Goal: Task Accomplishment & Management: Use online tool/utility

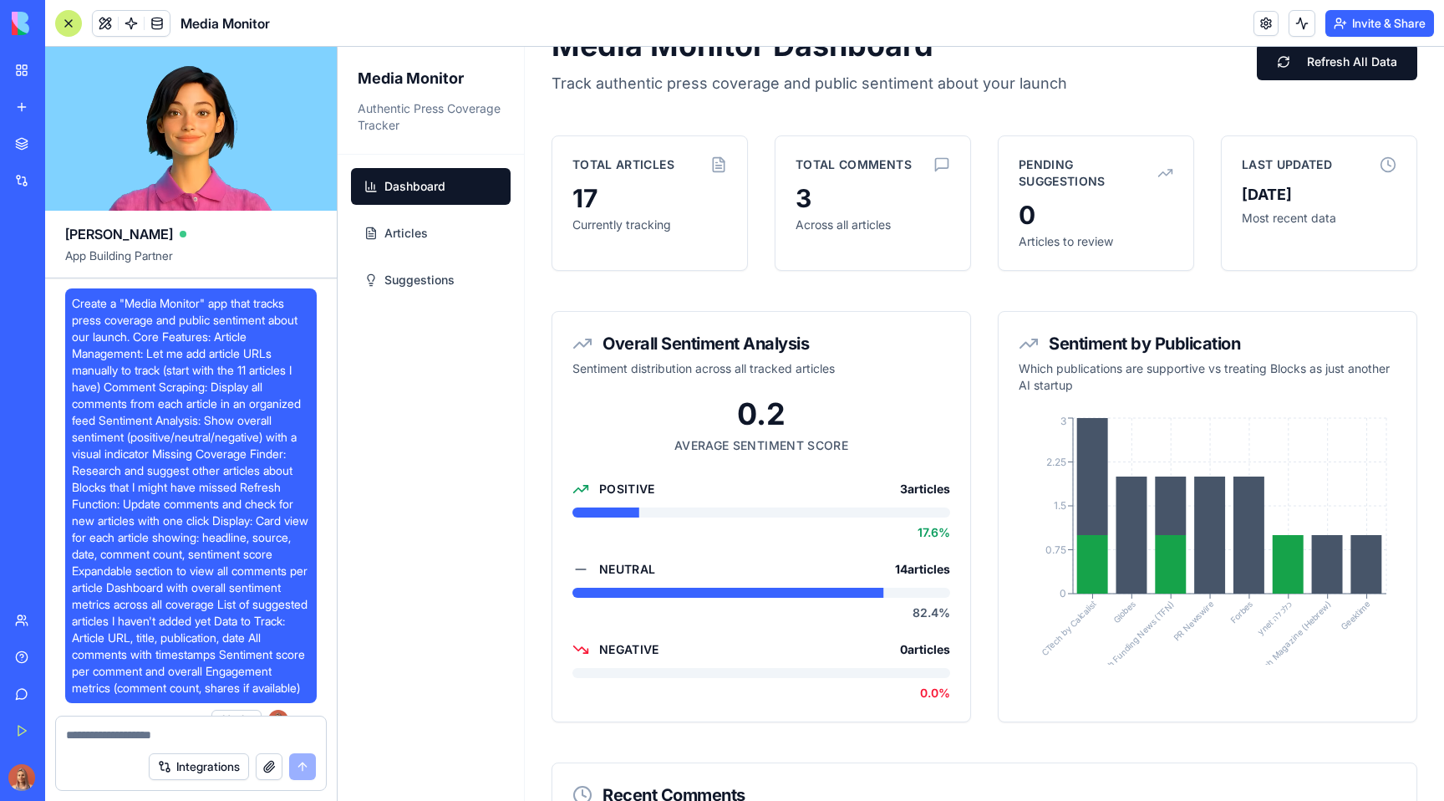
scroll to position [7573, 0]
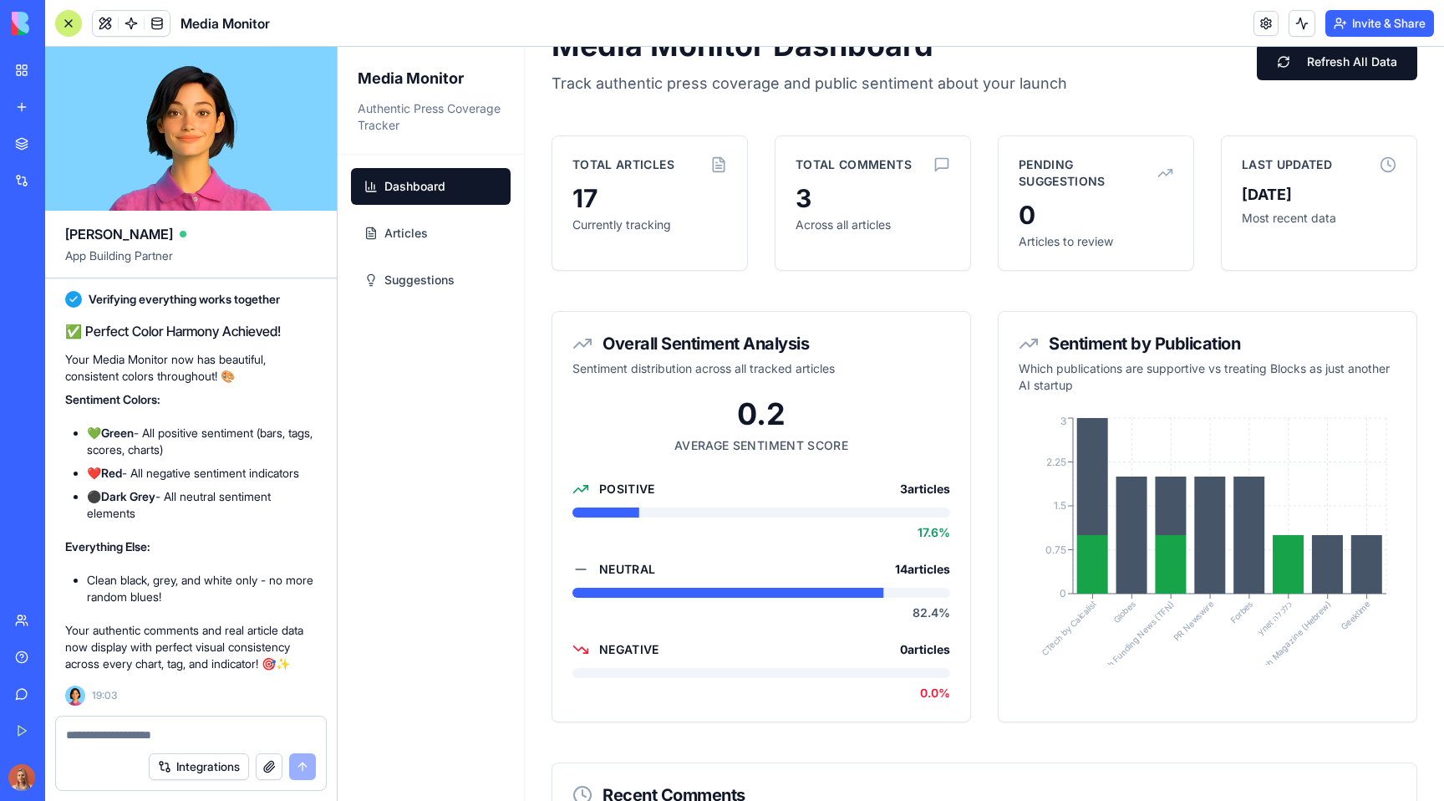
click at [62, 140] on div "Marketplace" at bounding box center [51, 143] width 22 height 17
click at [62, 143] on div "Marketplace" at bounding box center [51, 143] width 22 height 17
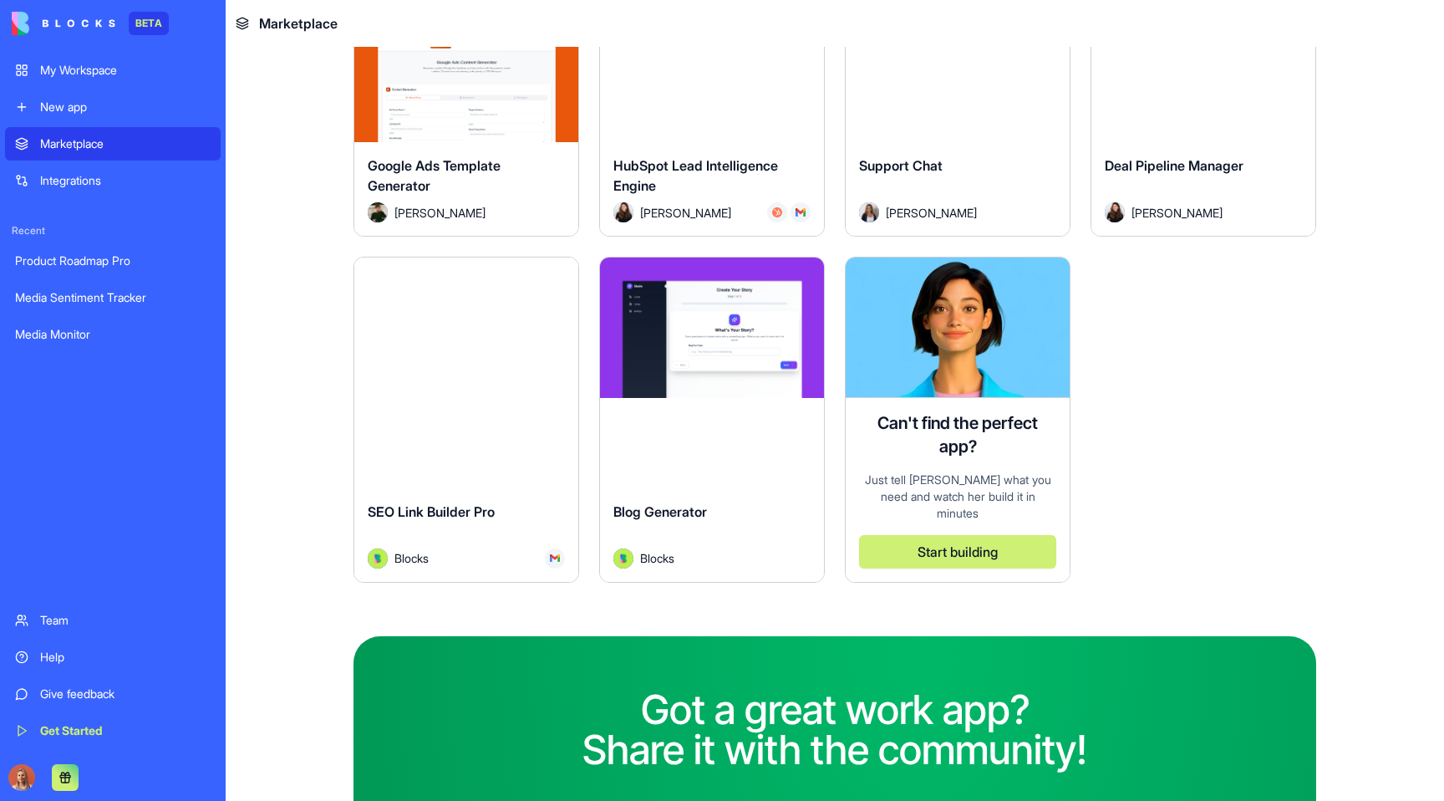
scroll to position [4272, 0]
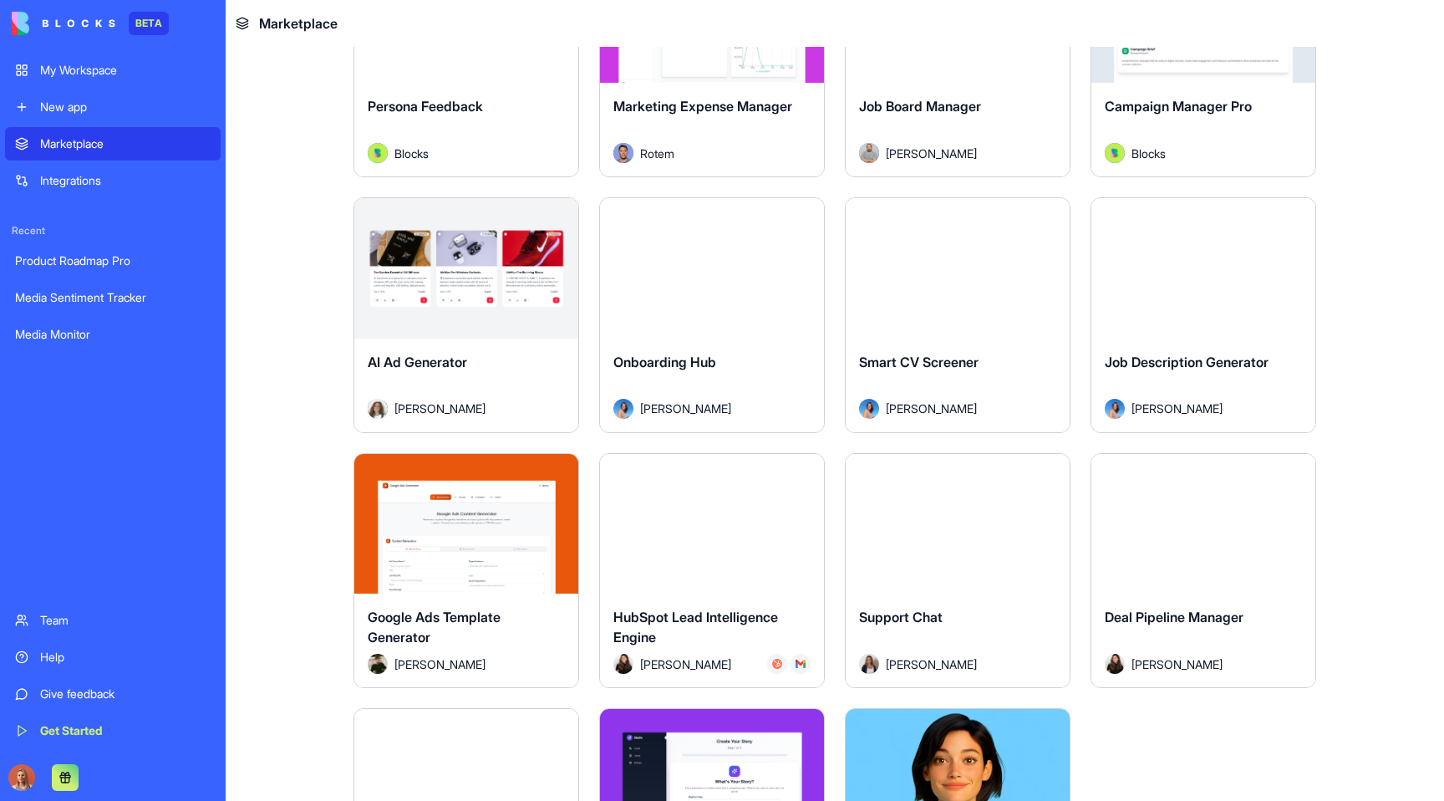
click at [1198, 523] on button "Explore" at bounding box center [1203, 522] width 125 height 33
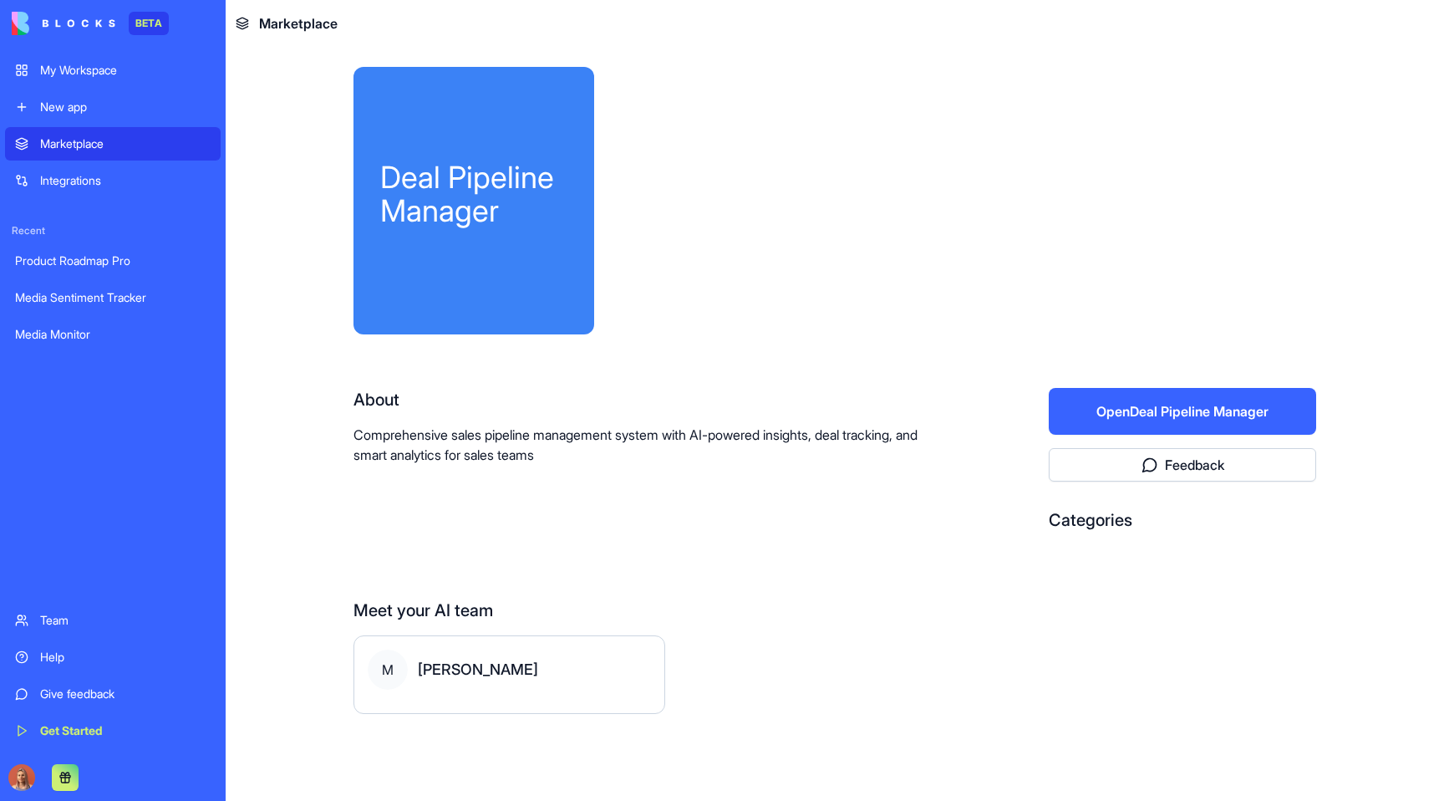
click at [1211, 412] on button "Open Deal Pipeline Manager" at bounding box center [1182, 411] width 267 height 47
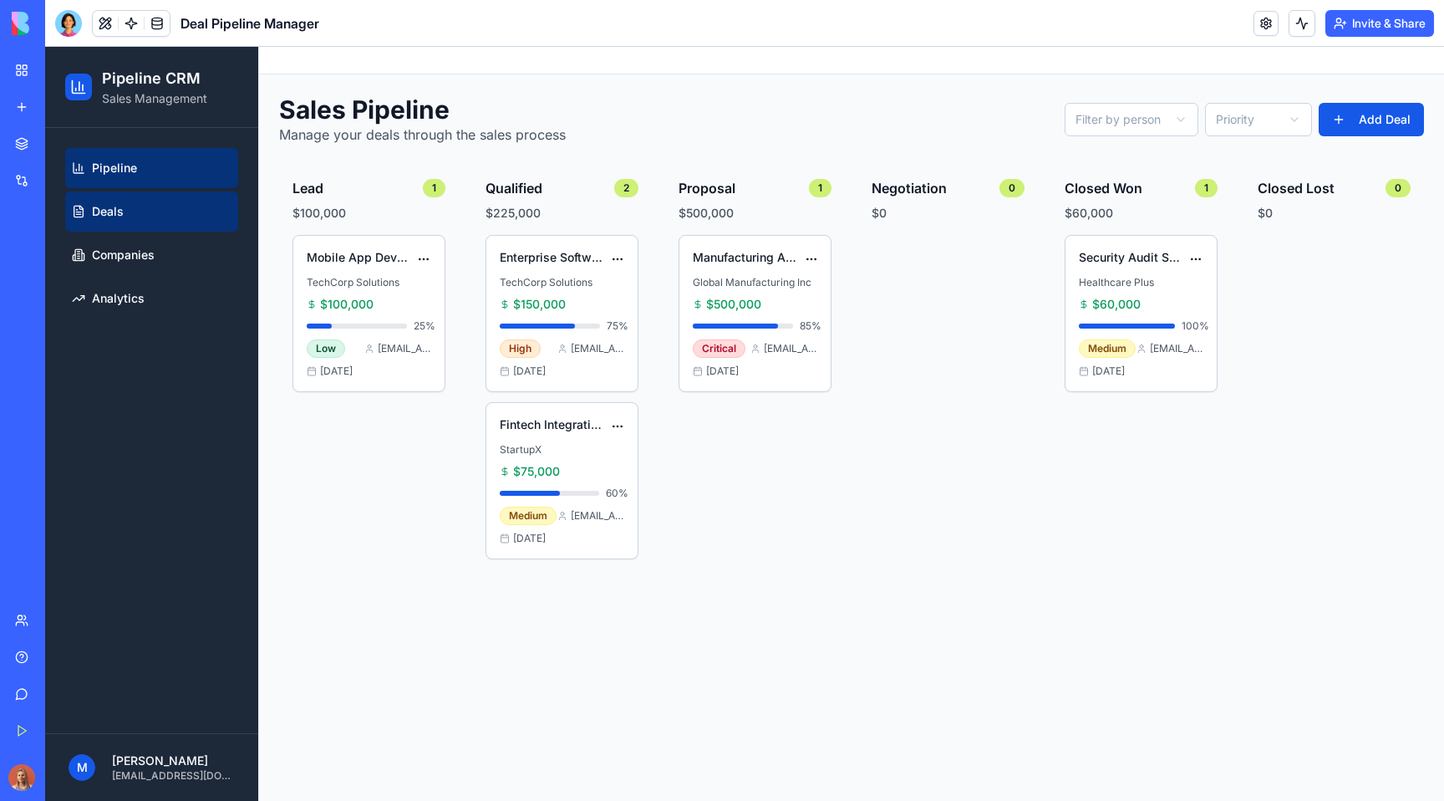
click at [136, 211] on link "Deals" at bounding box center [151, 211] width 173 height 40
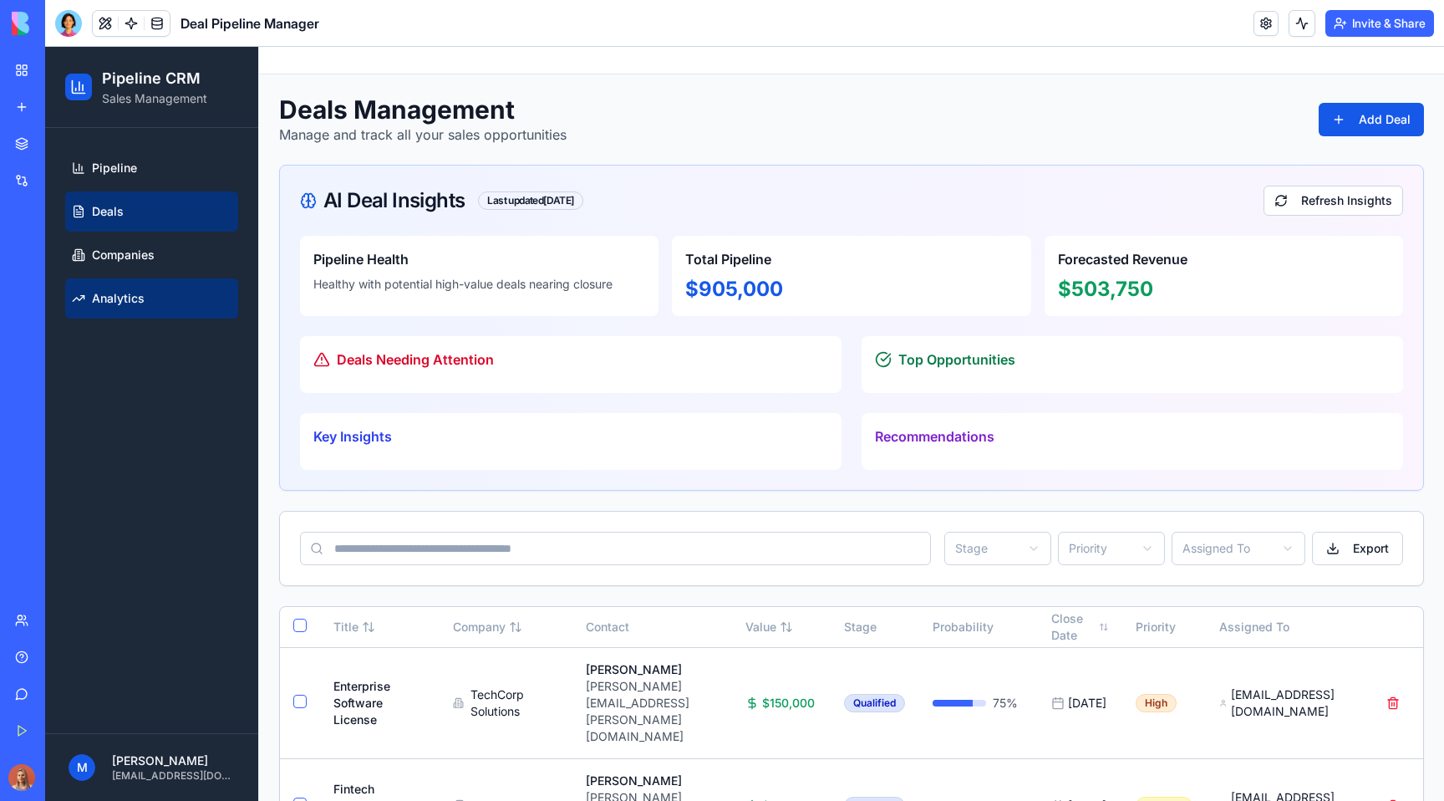
click at [138, 306] on span "Analytics" at bounding box center [118, 298] width 53 height 17
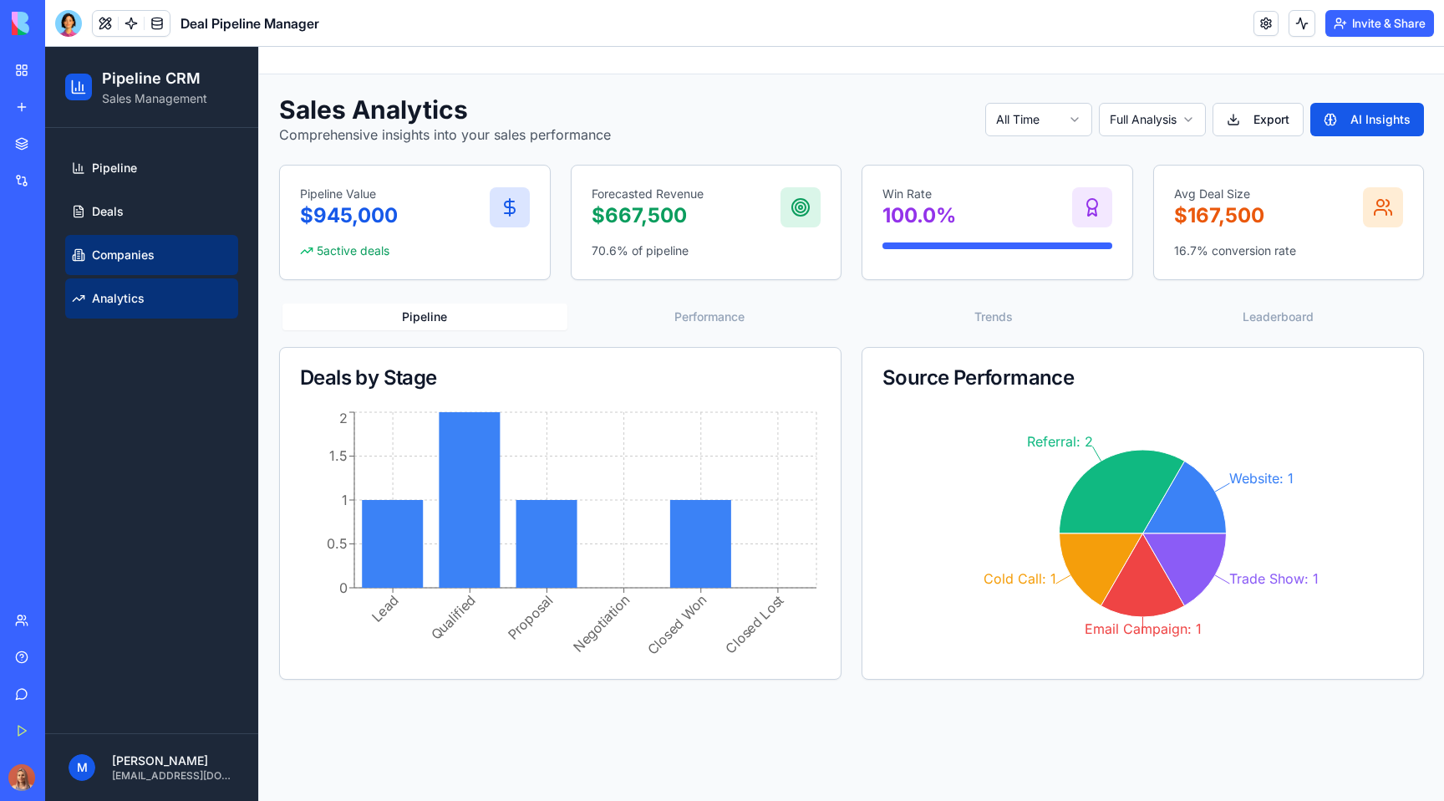
click at [164, 258] on link "Companies" at bounding box center [151, 255] width 173 height 40
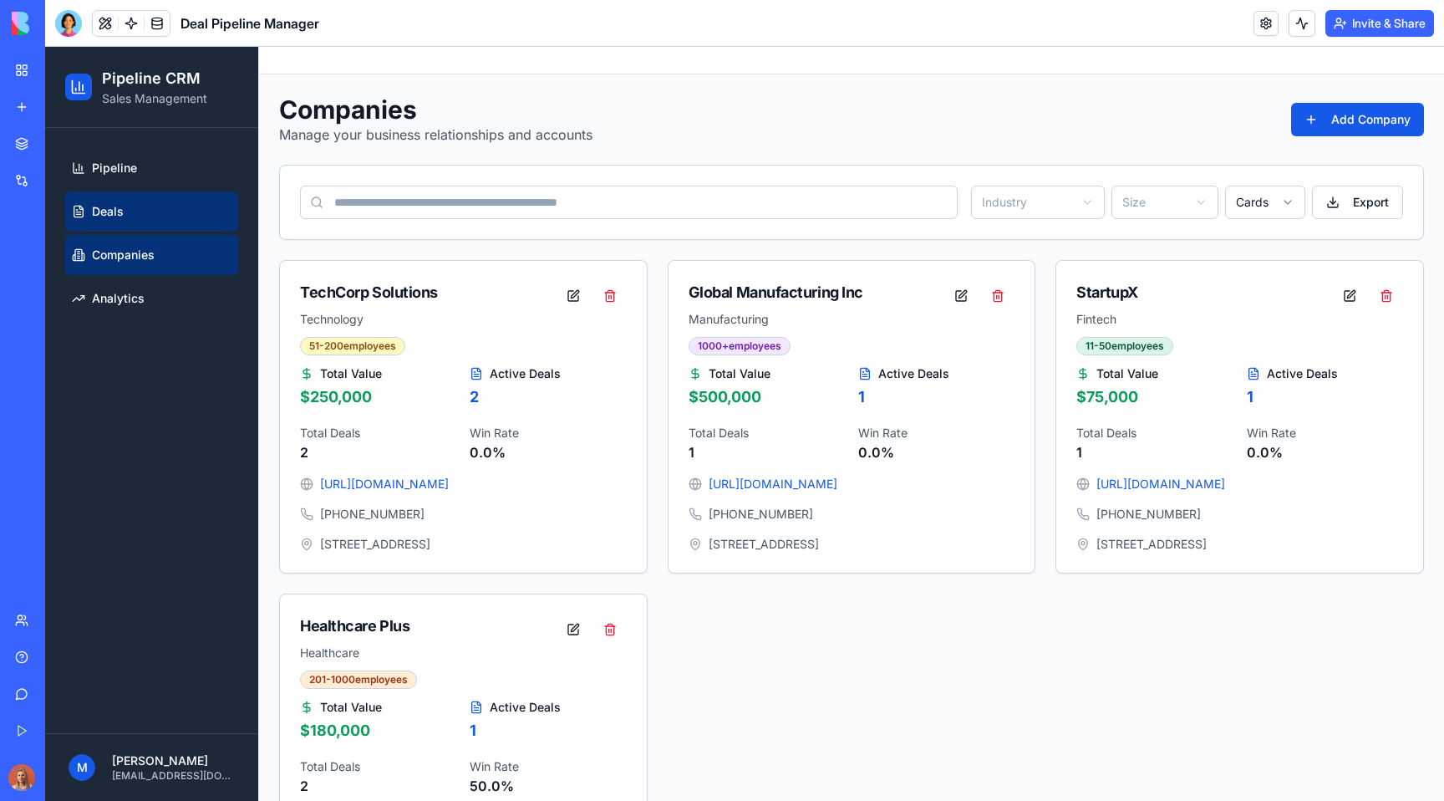
click at [154, 203] on link "Deals" at bounding box center [151, 211] width 173 height 40
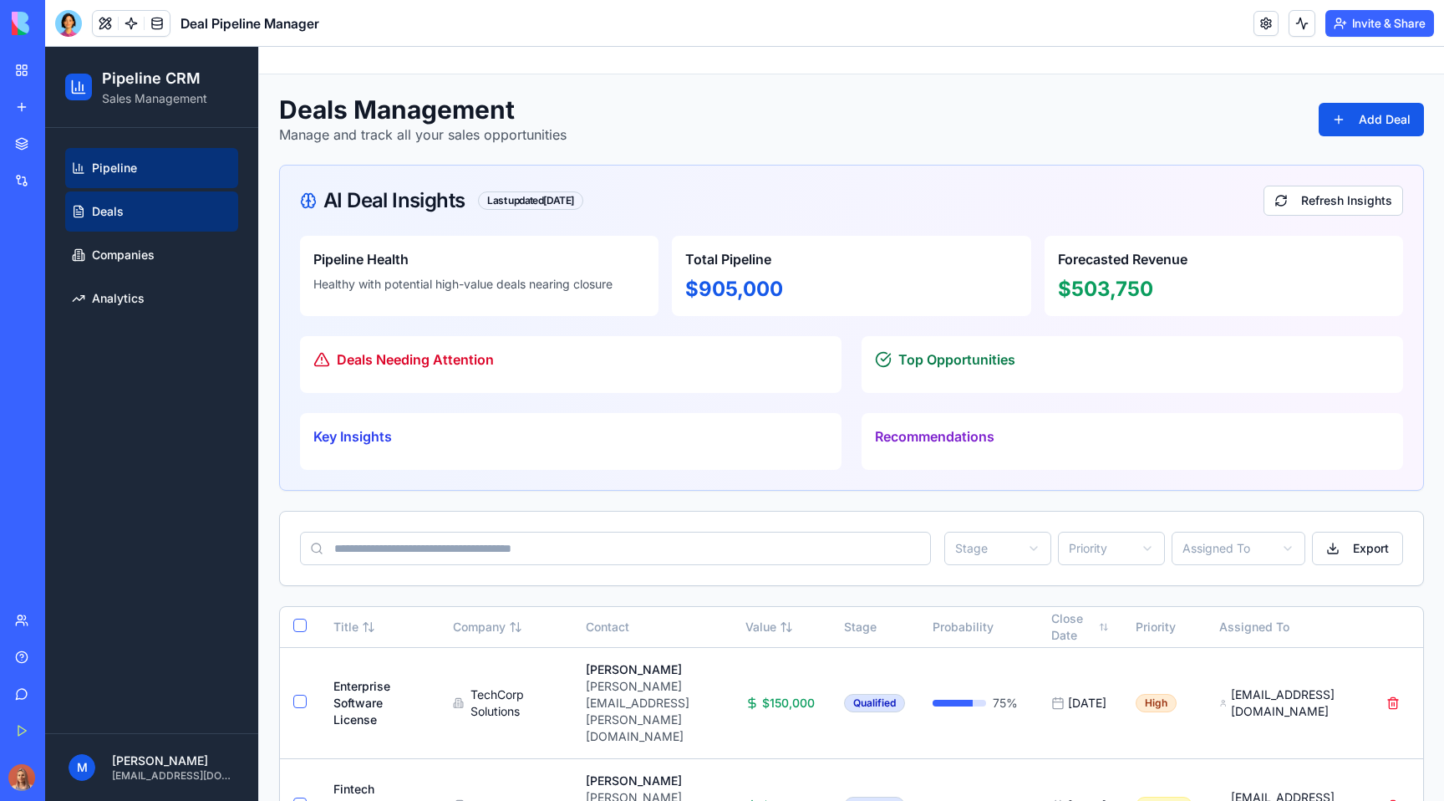
click at [155, 172] on link "Pipeline" at bounding box center [151, 168] width 173 height 40
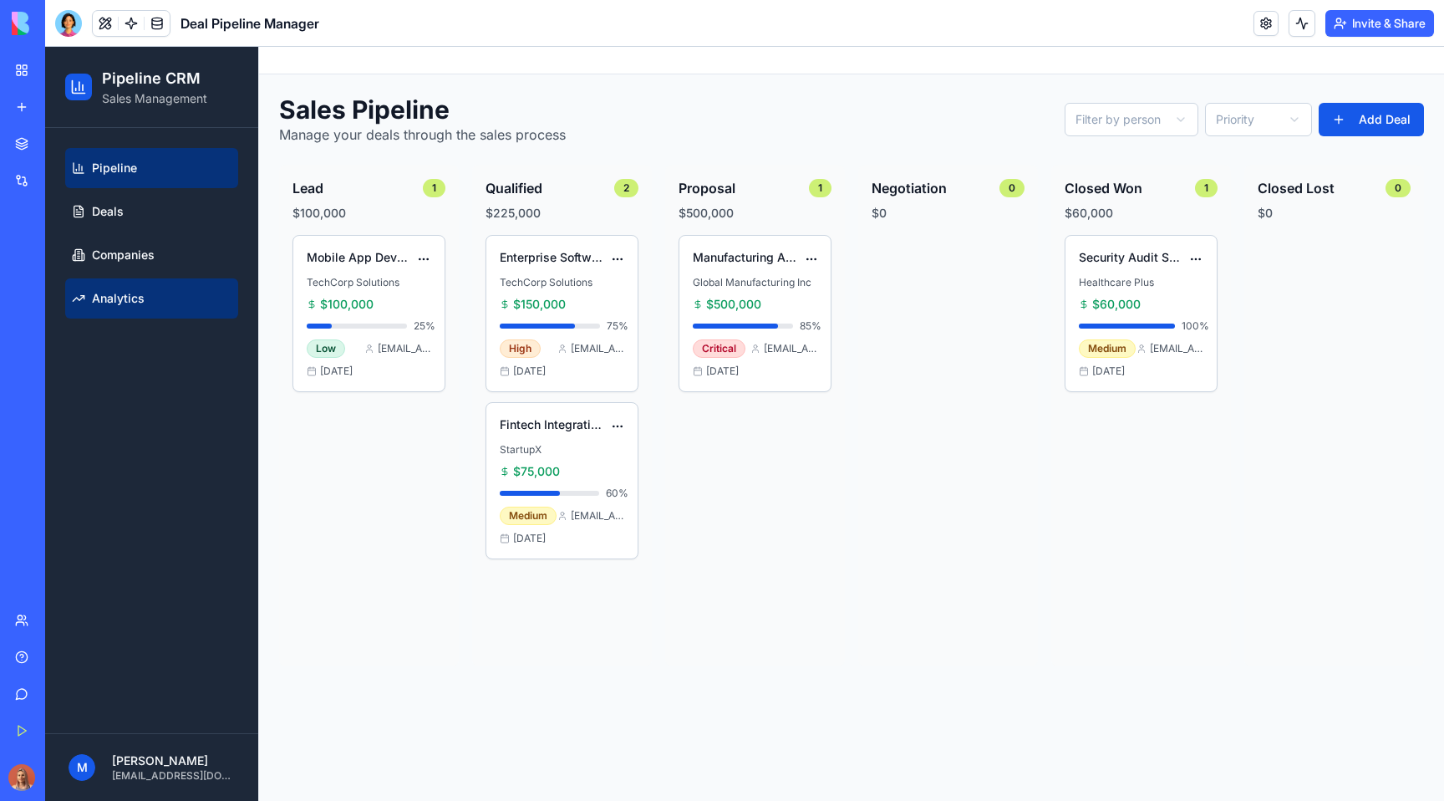
click at [132, 301] on span "Analytics" at bounding box center [118, 298] width 53 height 17
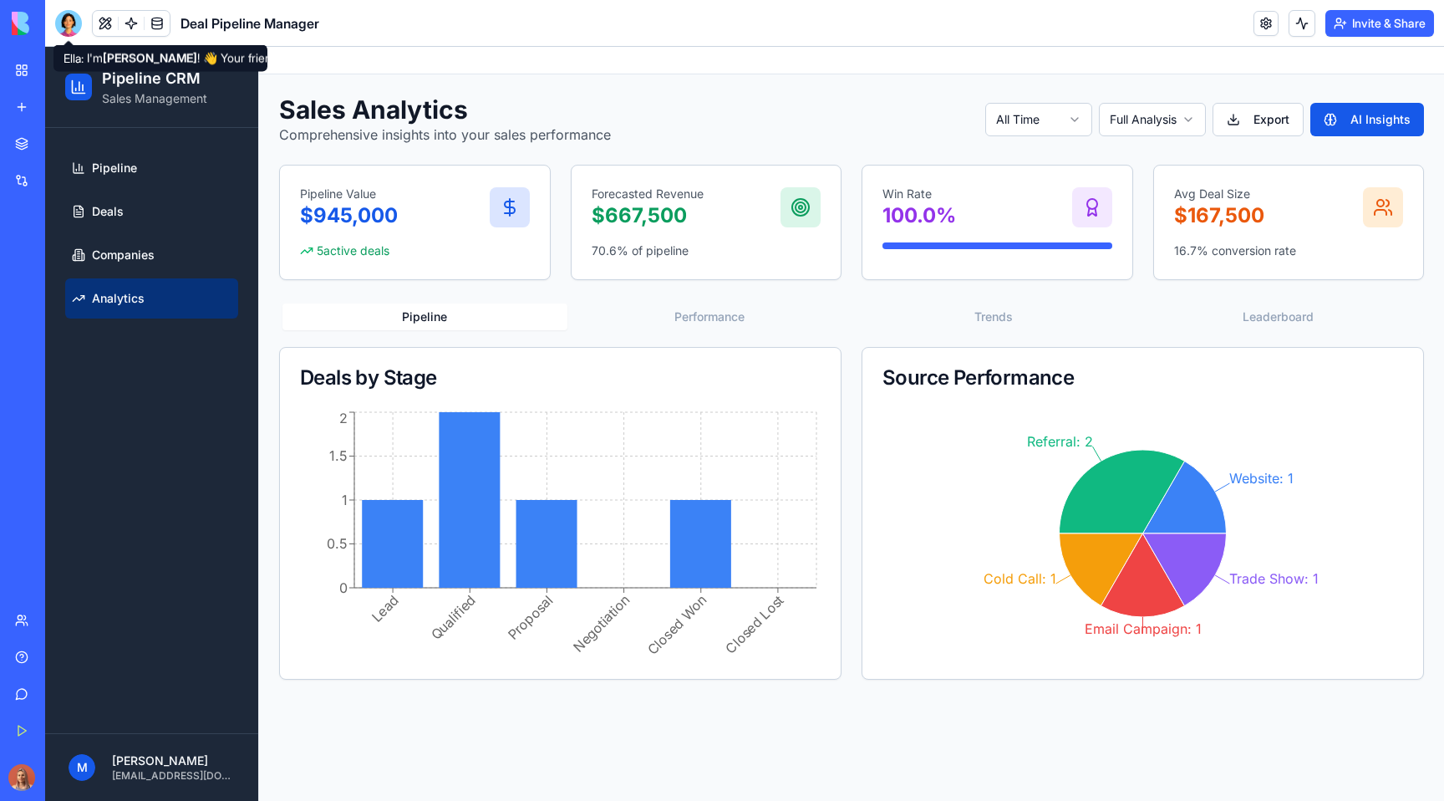
click at [69, 17] on div at bounding box center [68, 23] width 27 height 27
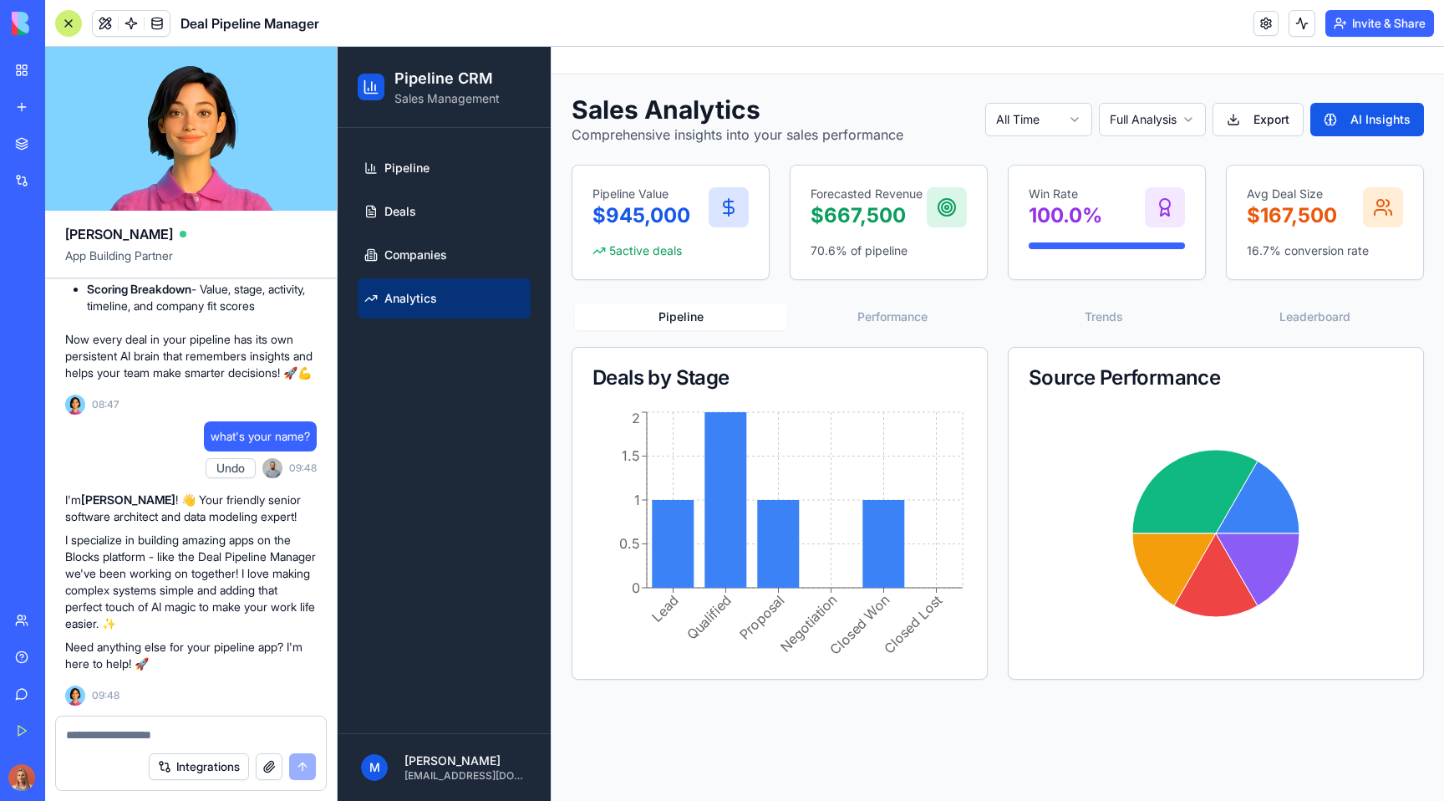
click at [163, 734] on textarea at bounding box center [191, 734] width 250 height 17
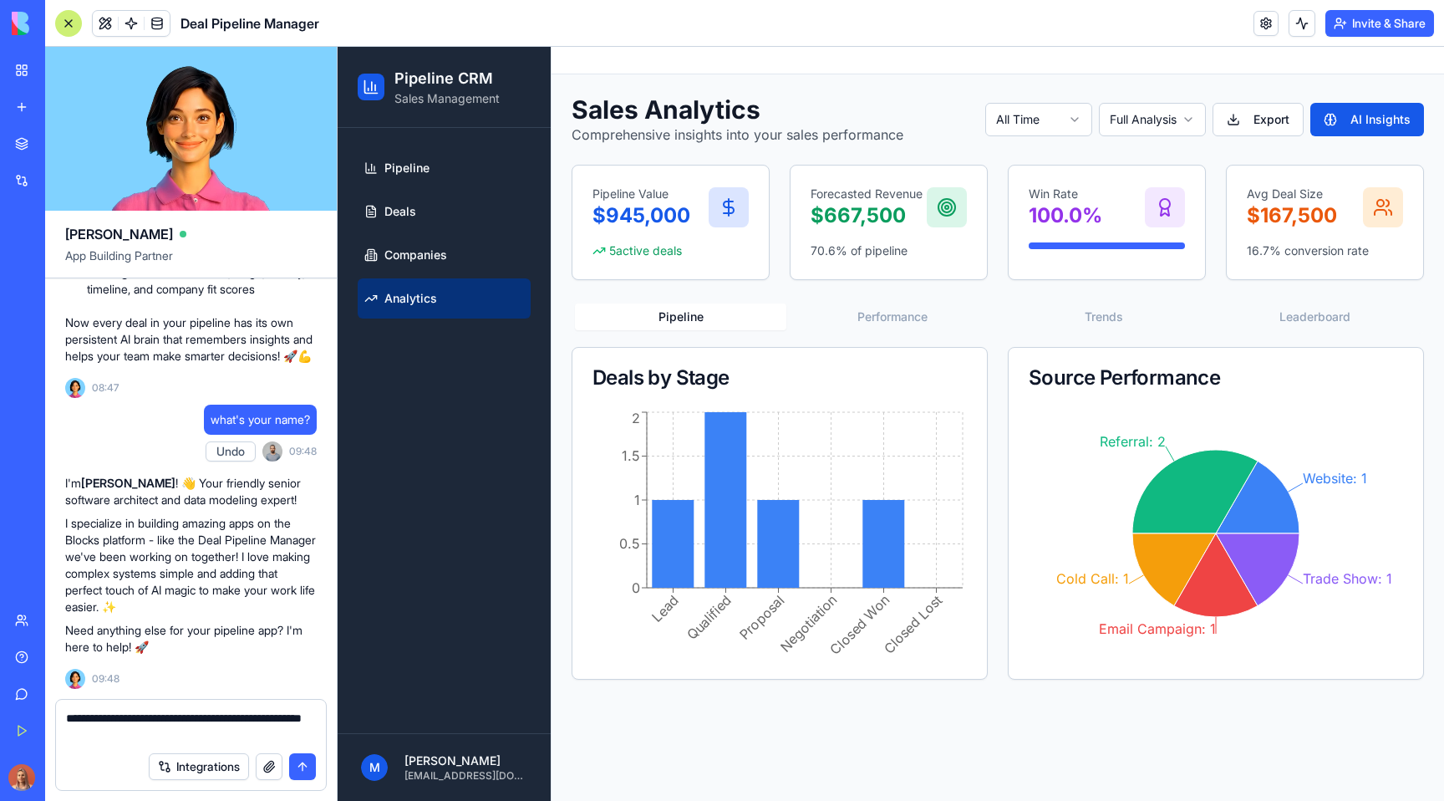
click at [190, 729] on textarea "**********" at bounding box center [191, 726] width 250 height 33
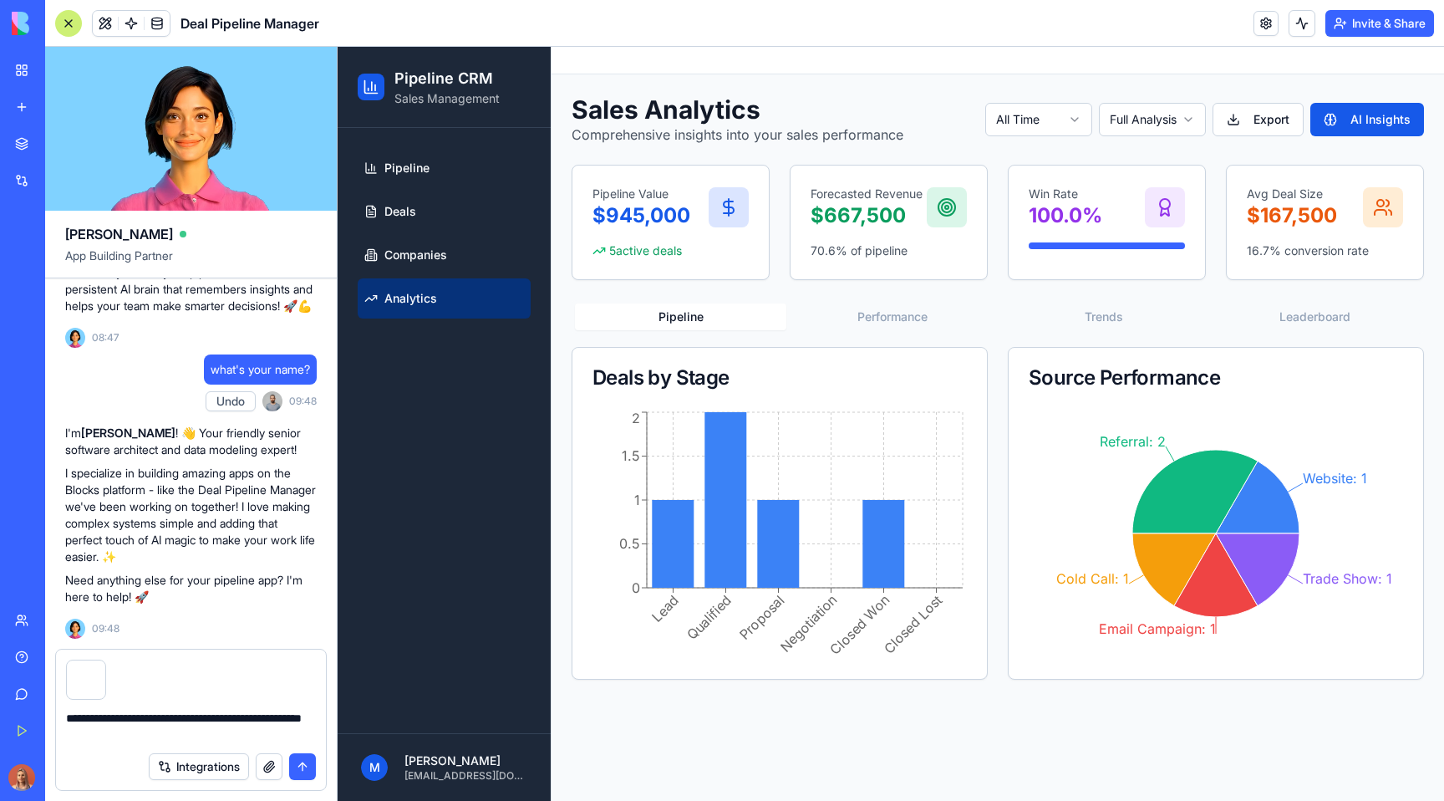
type textarea "**********"
click at [310, 768] on button "submit" at bounding box center [302, 766] width 27 height 27
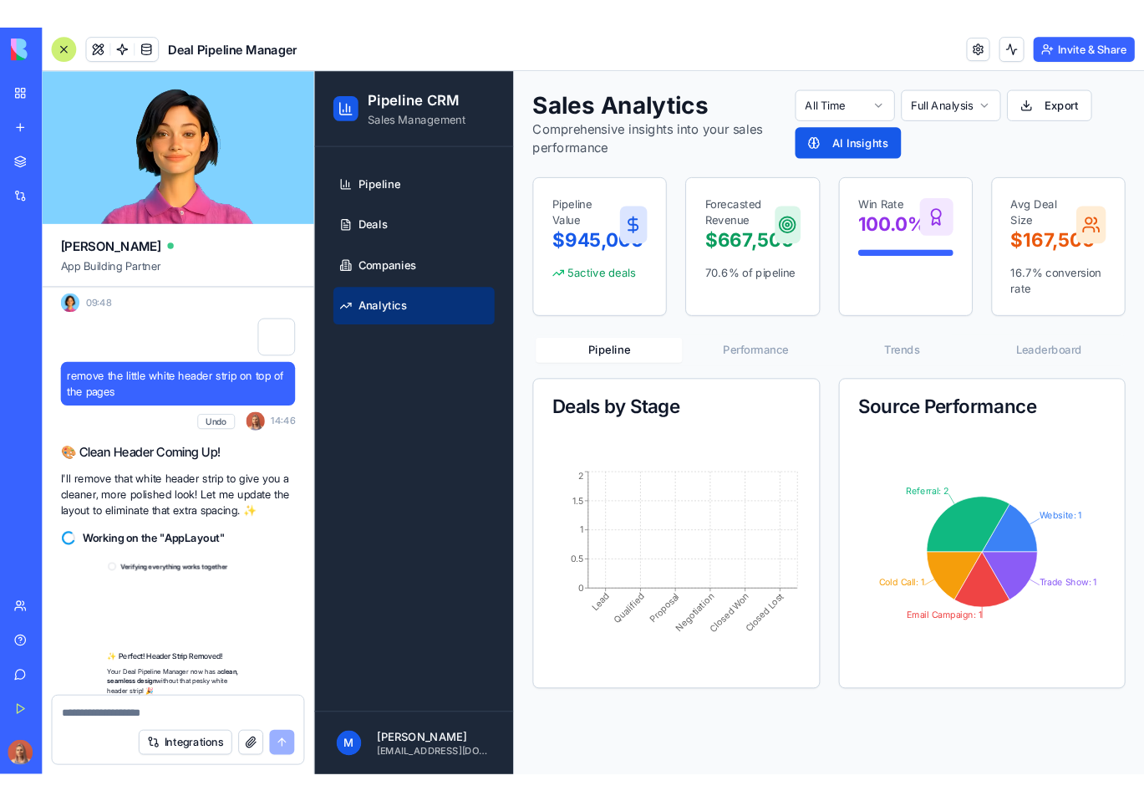
scroll to position [6428, 0]
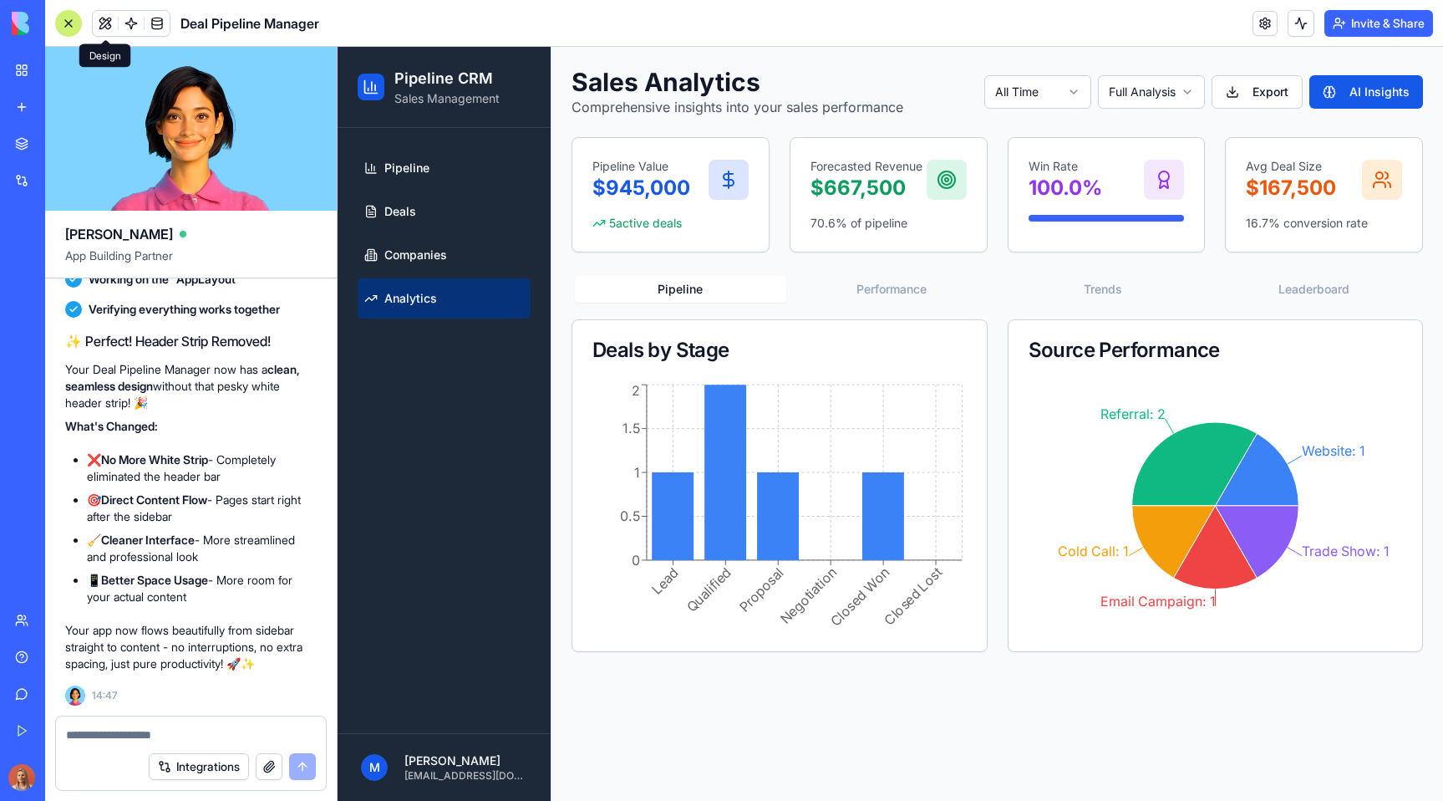
click at [56, 23] on div at bounding box center [68, 23] width 27 height 27
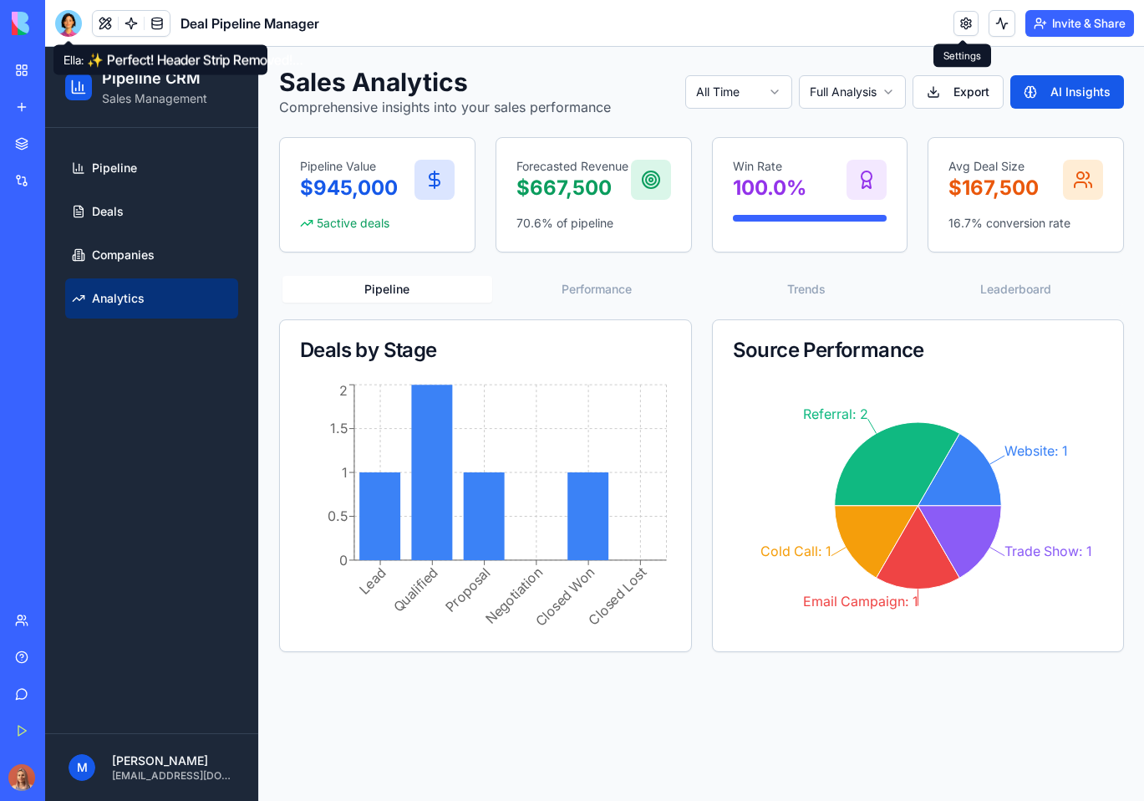
click at [964, 23] on link at bounding box center [966, 23] width 25 height 25
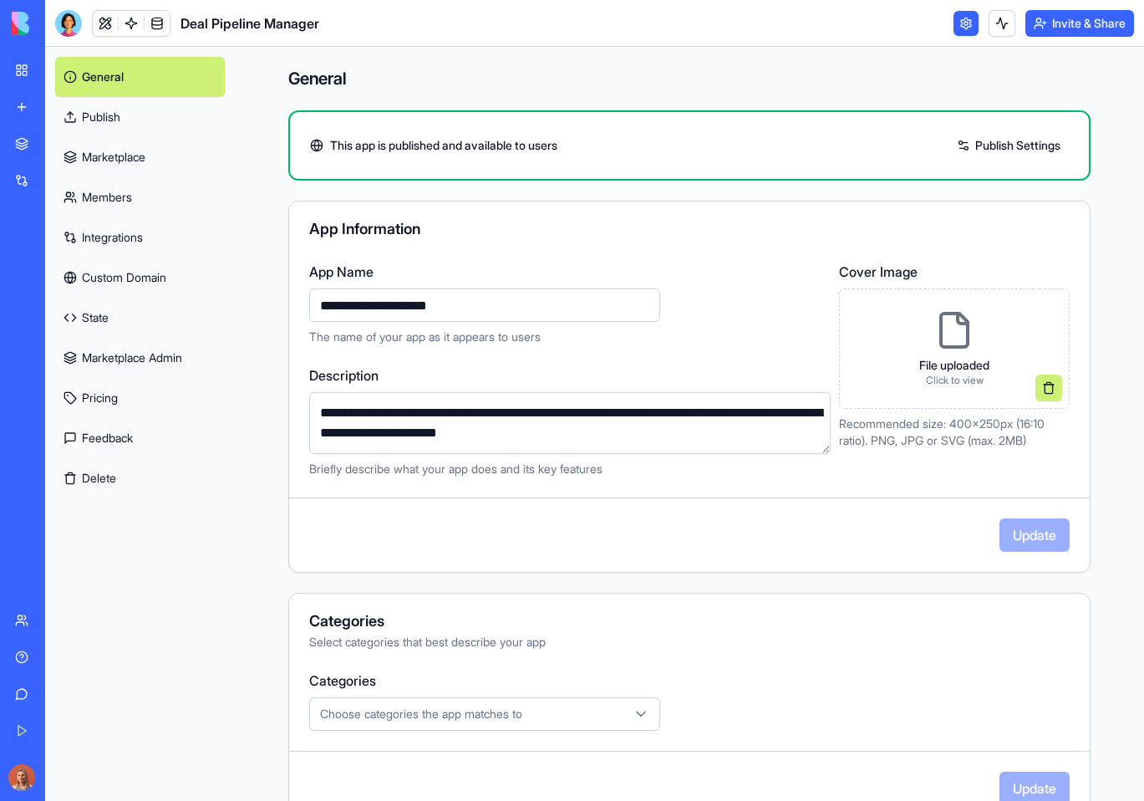
click at [954, 367] on p "File uploaded" at bounding box center [954, 365] width 70 height 17
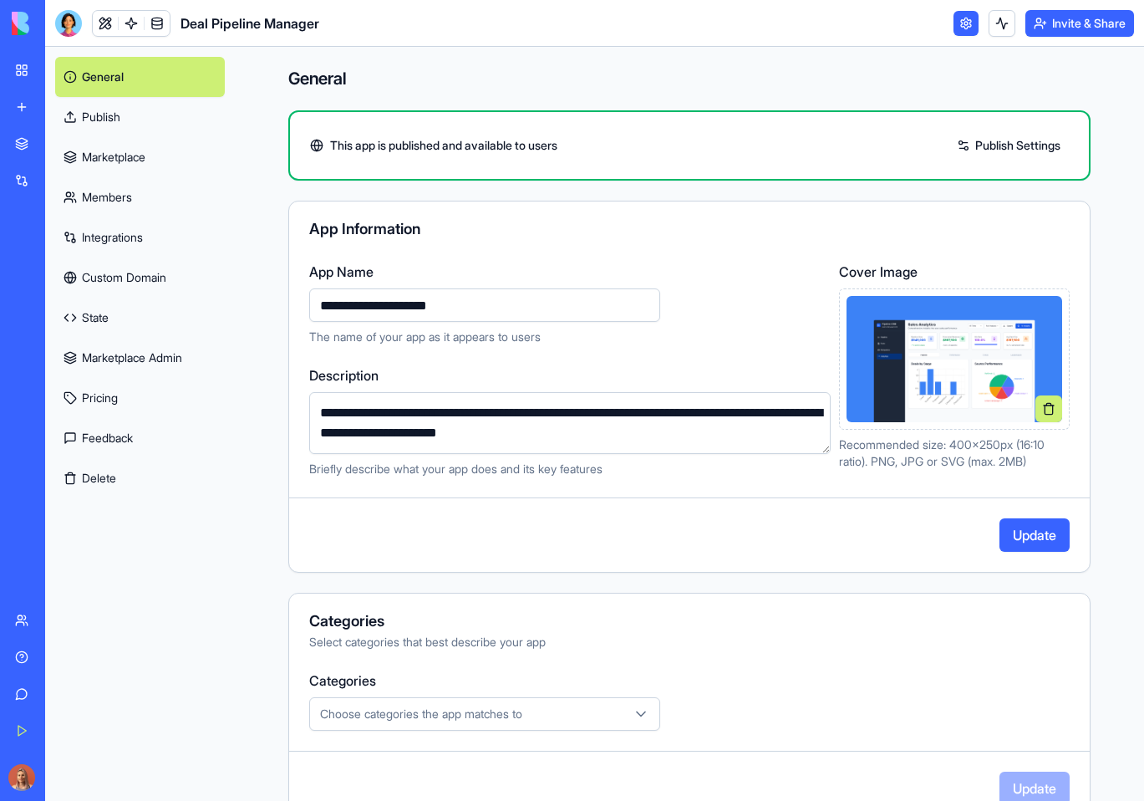
click at [1005, 525] on button "Update" at bounding box center [1035, 534] width 70 height 33
click at [139, 164] on link "Marketplace" at bounding box center [140, 157] width 170 height 40
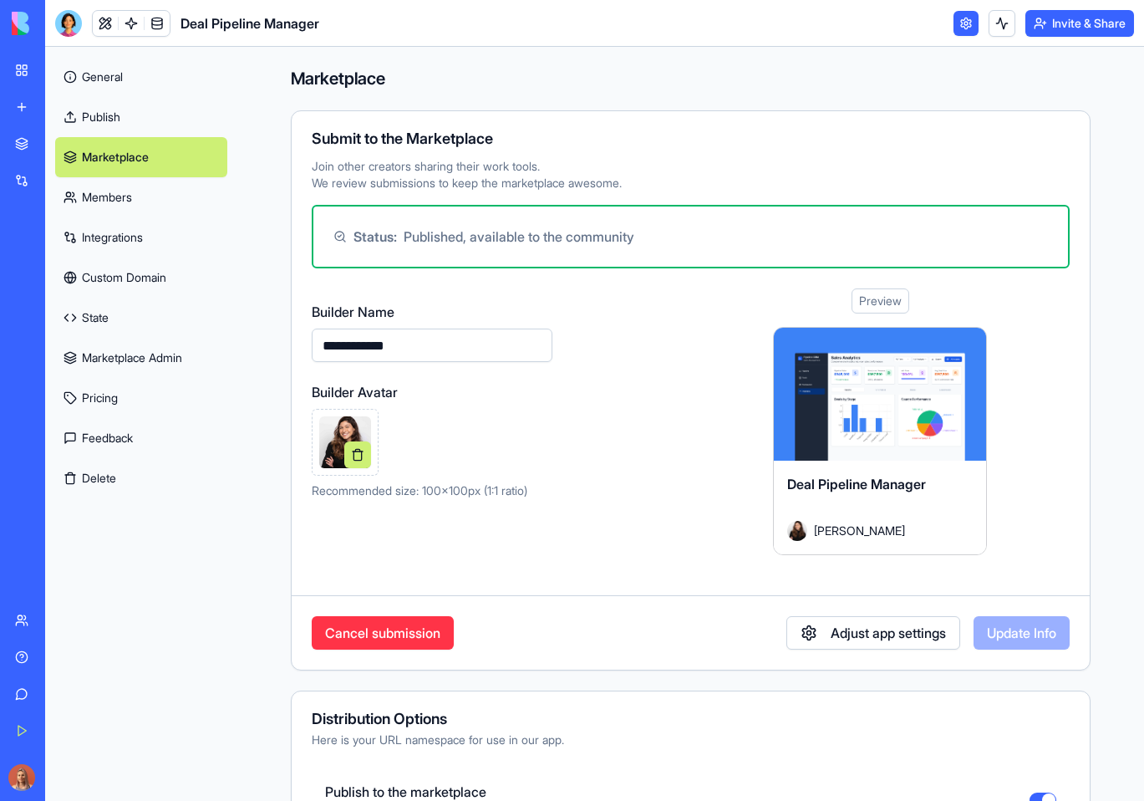
click at [72, 157] on link "Marketplace" at bounding box center [38, 143] width 67 height 33
click at [72, 152] on link "Marketplace" at bounding box center [38, 143] width 67 height 33
click at [62, 140] on div "Marketplace" at bounding box center [51, 143] width 22 height 17
click at [62, 78] on div "My Workspace" at bounding box center [51, 70] width 22 height 17
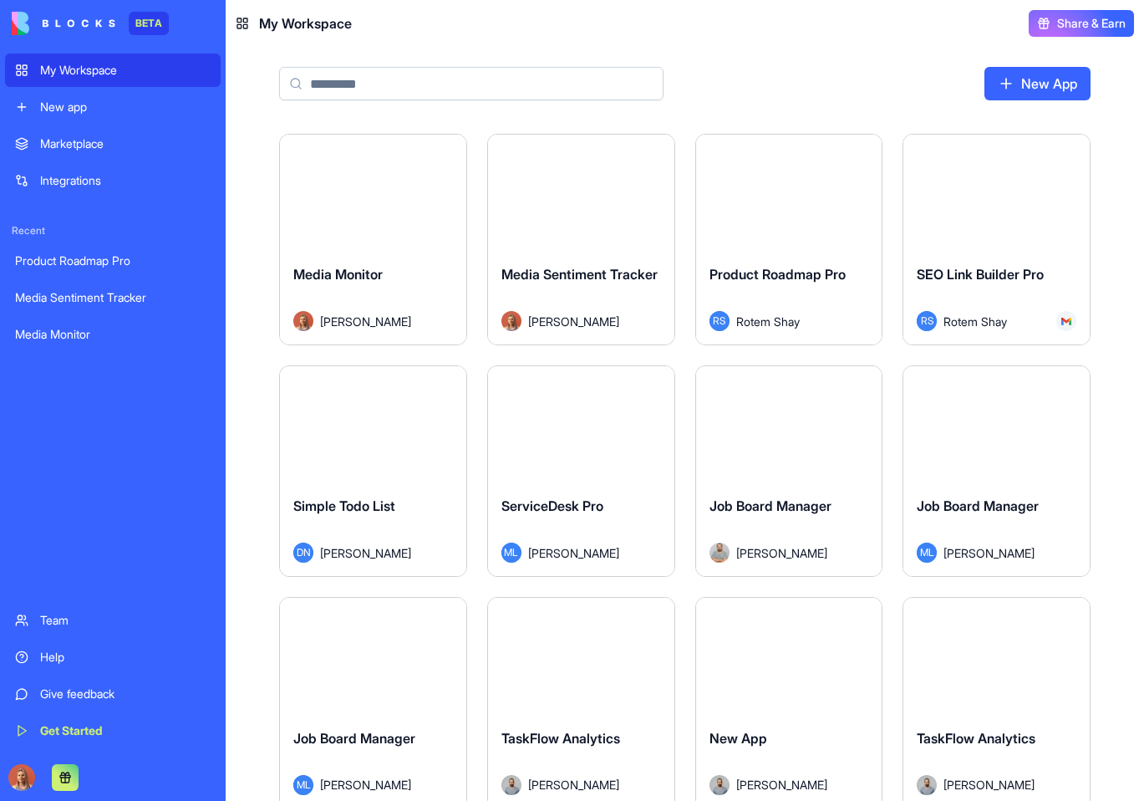
click at [125, 150] on div "Marketplace" at bounding box center [125, 143] width 170 height 17
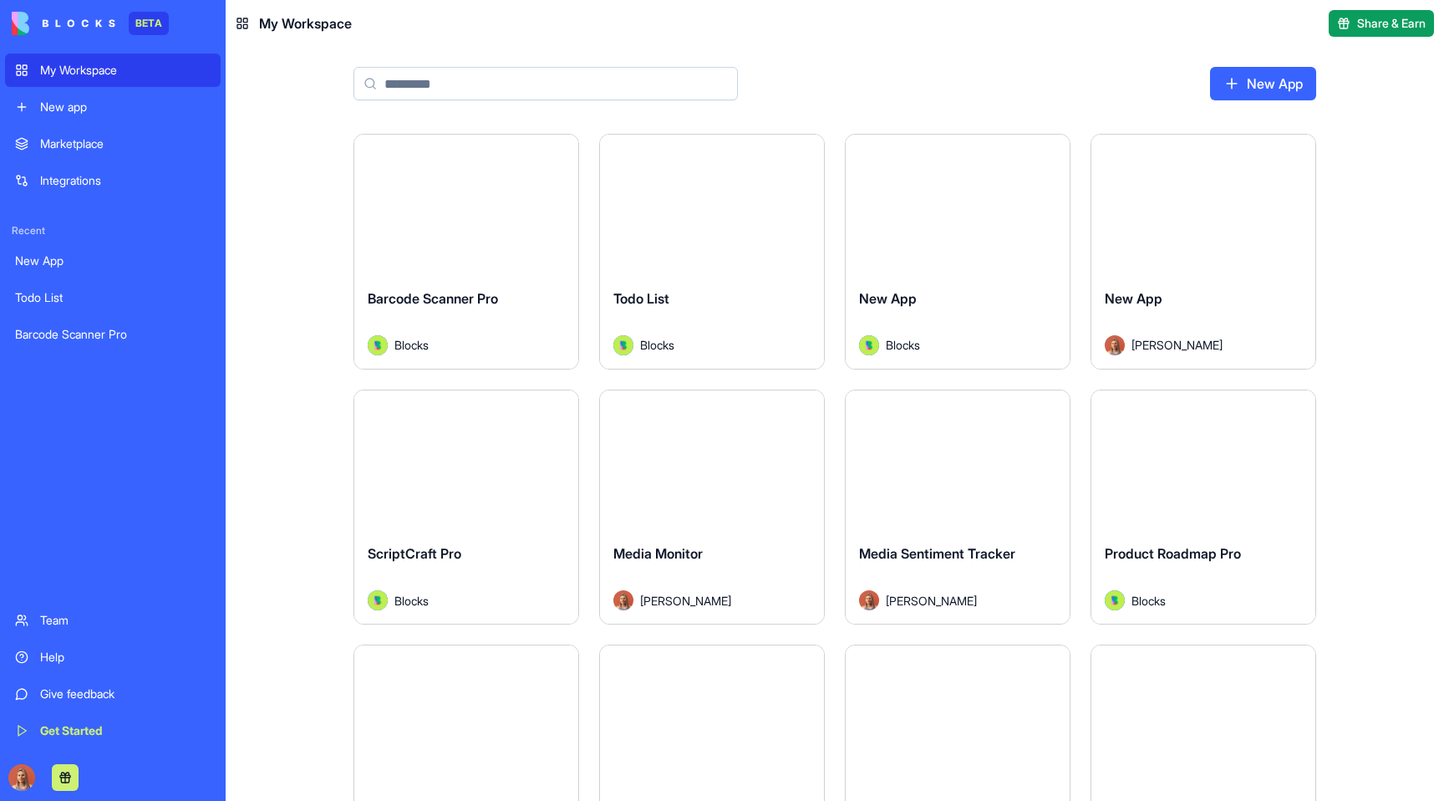
click at [128, 172] on div "Integrations" at bounding box center [125, 180] width 170 height 17
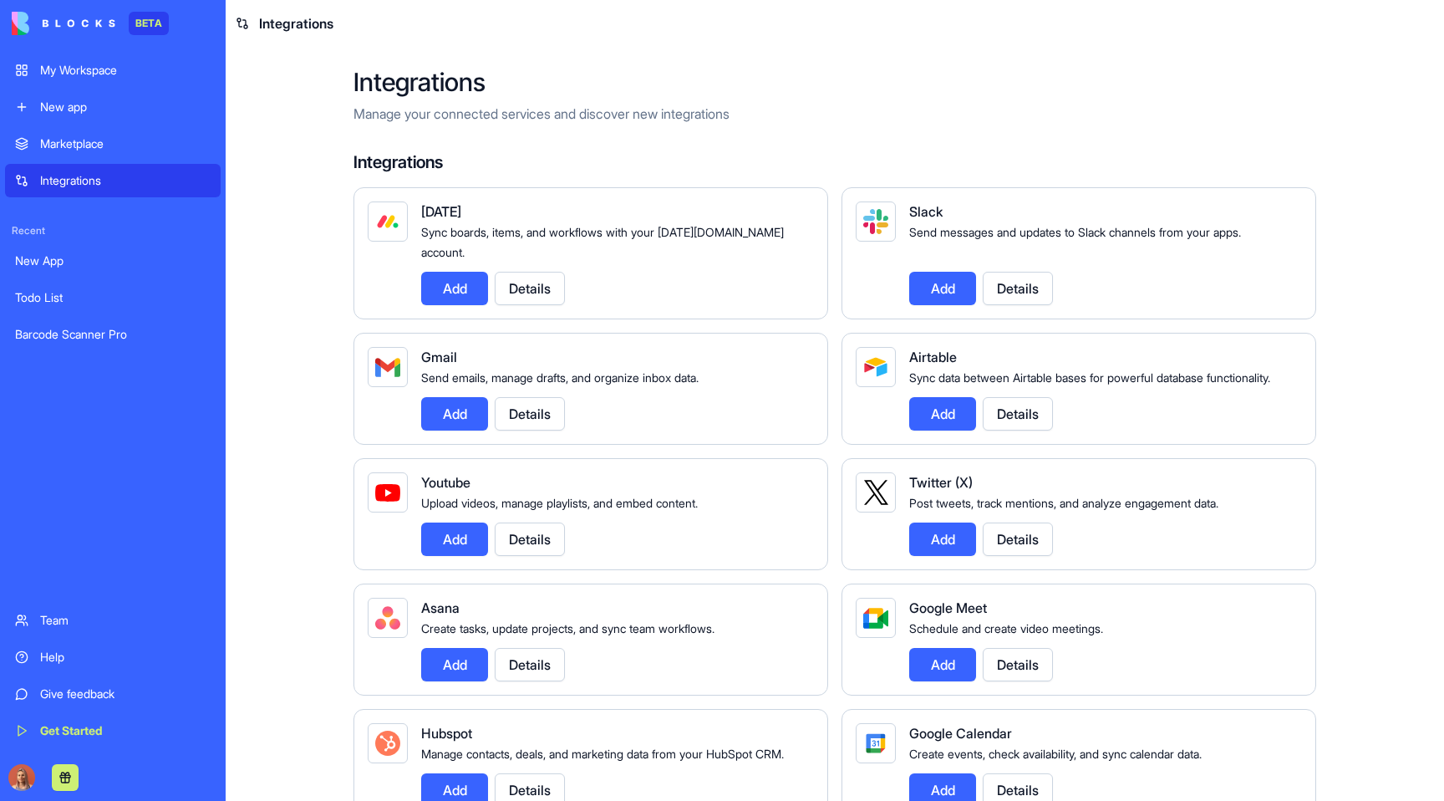
click at [134, 141] on div "Marketplace" at bounding box center [125, 143] width 170 height 17
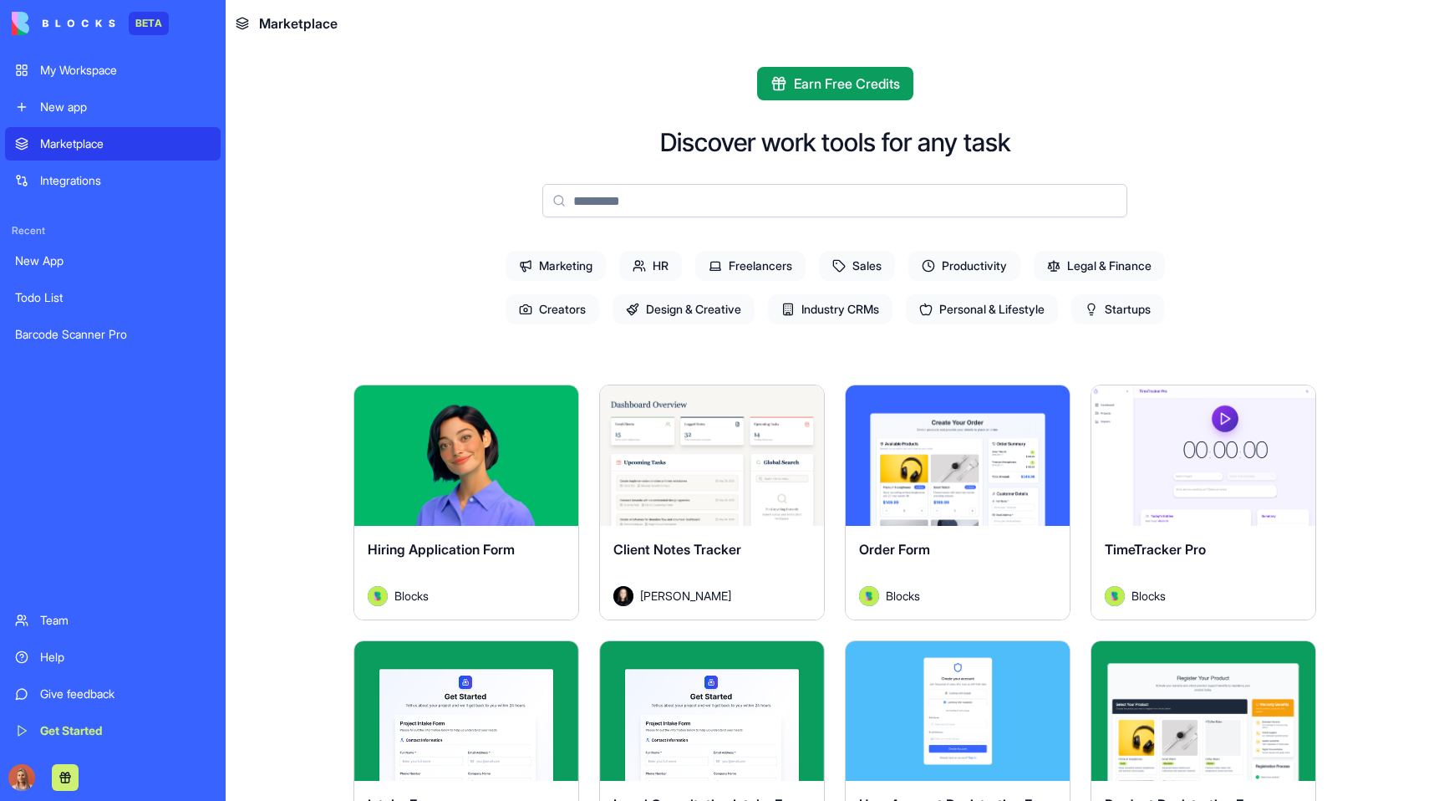
scroll to position [242, 0]
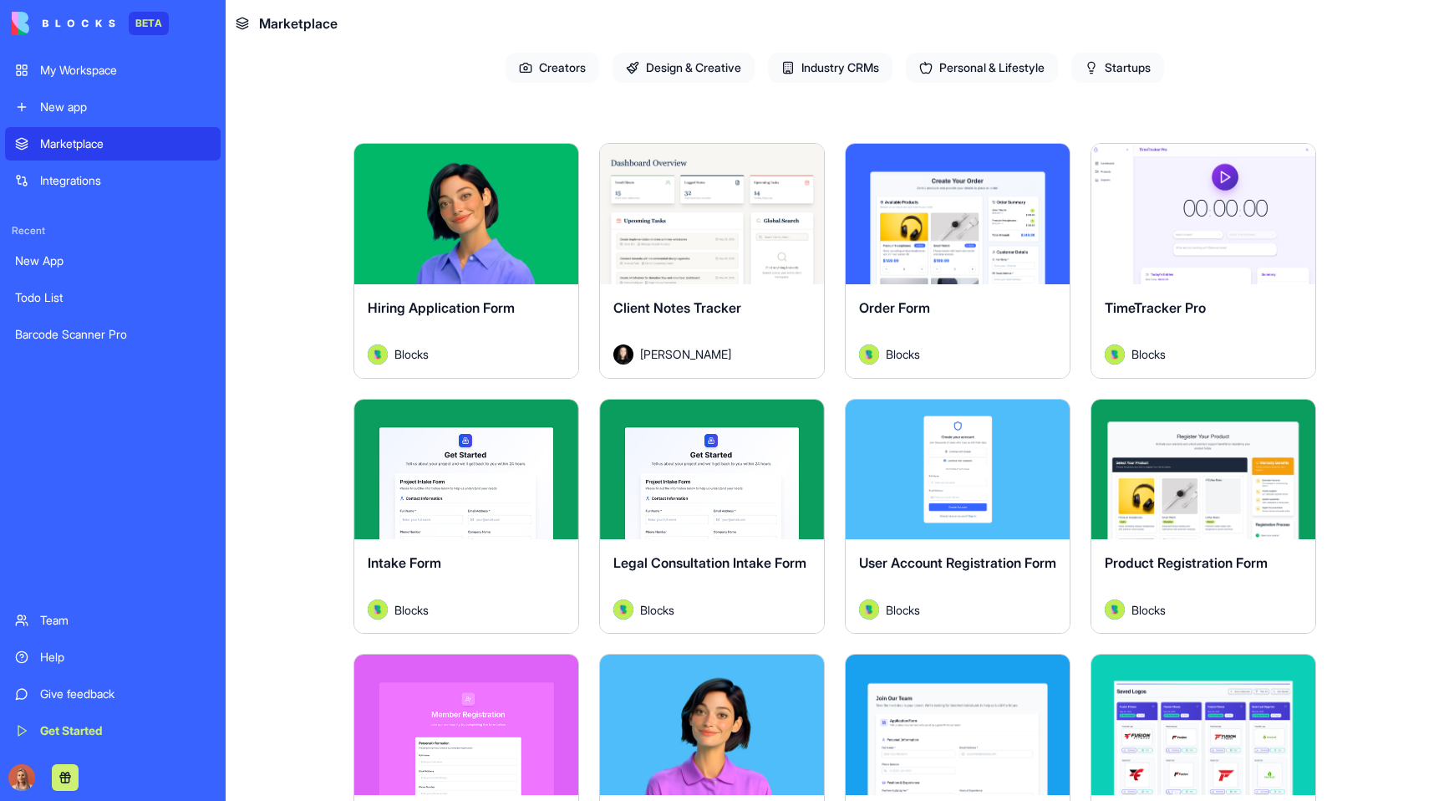
click at [733, 220] on button "Explore" at bounding box center [711, 213] width 125 height 33
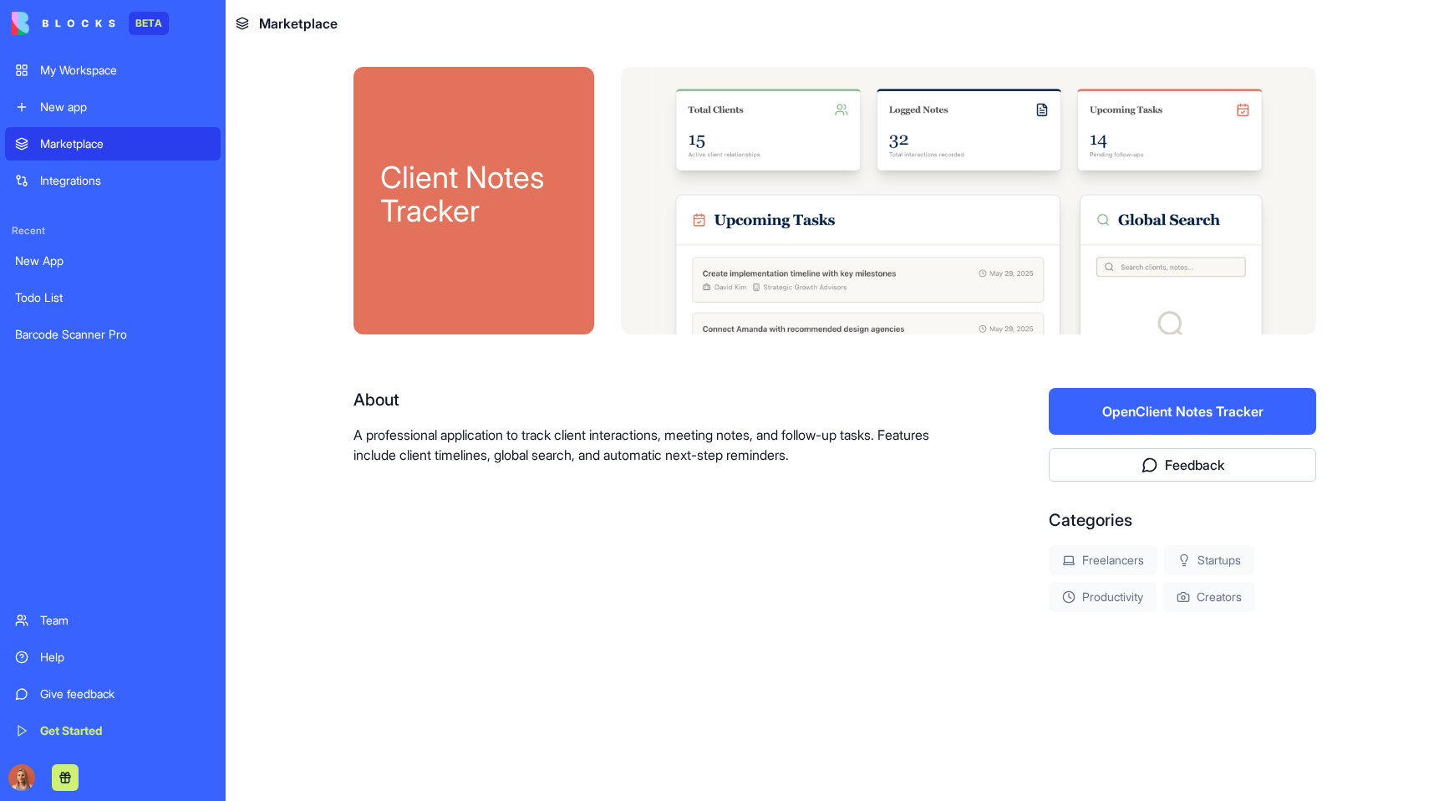
click at [1112, 412] on button "Open Client Notes Tracker" at bounding box center [1182, 411] width 267 height 47
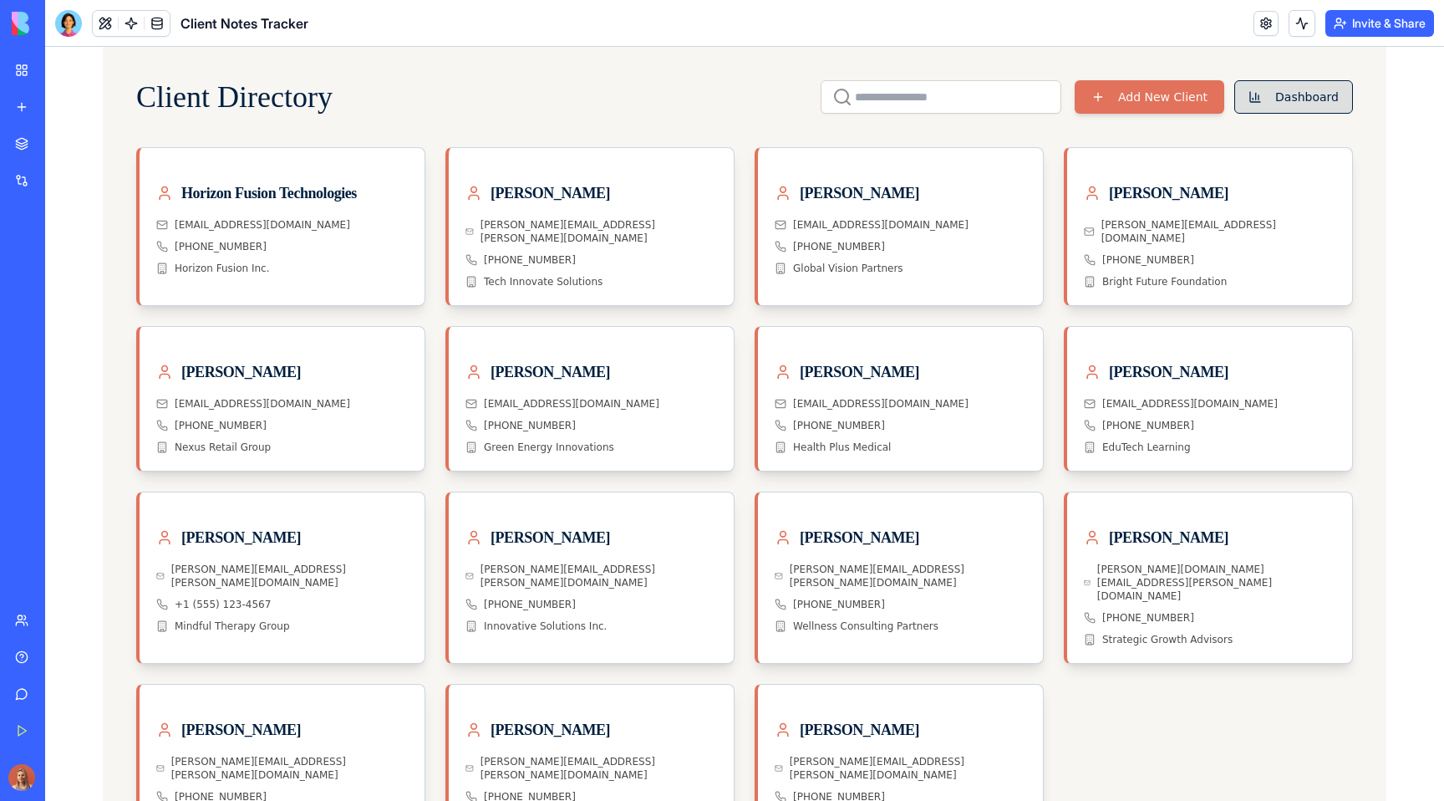
click at [1329, 102] on button "Dashboard" at bounding box center [1293, 96] width 119 height 33
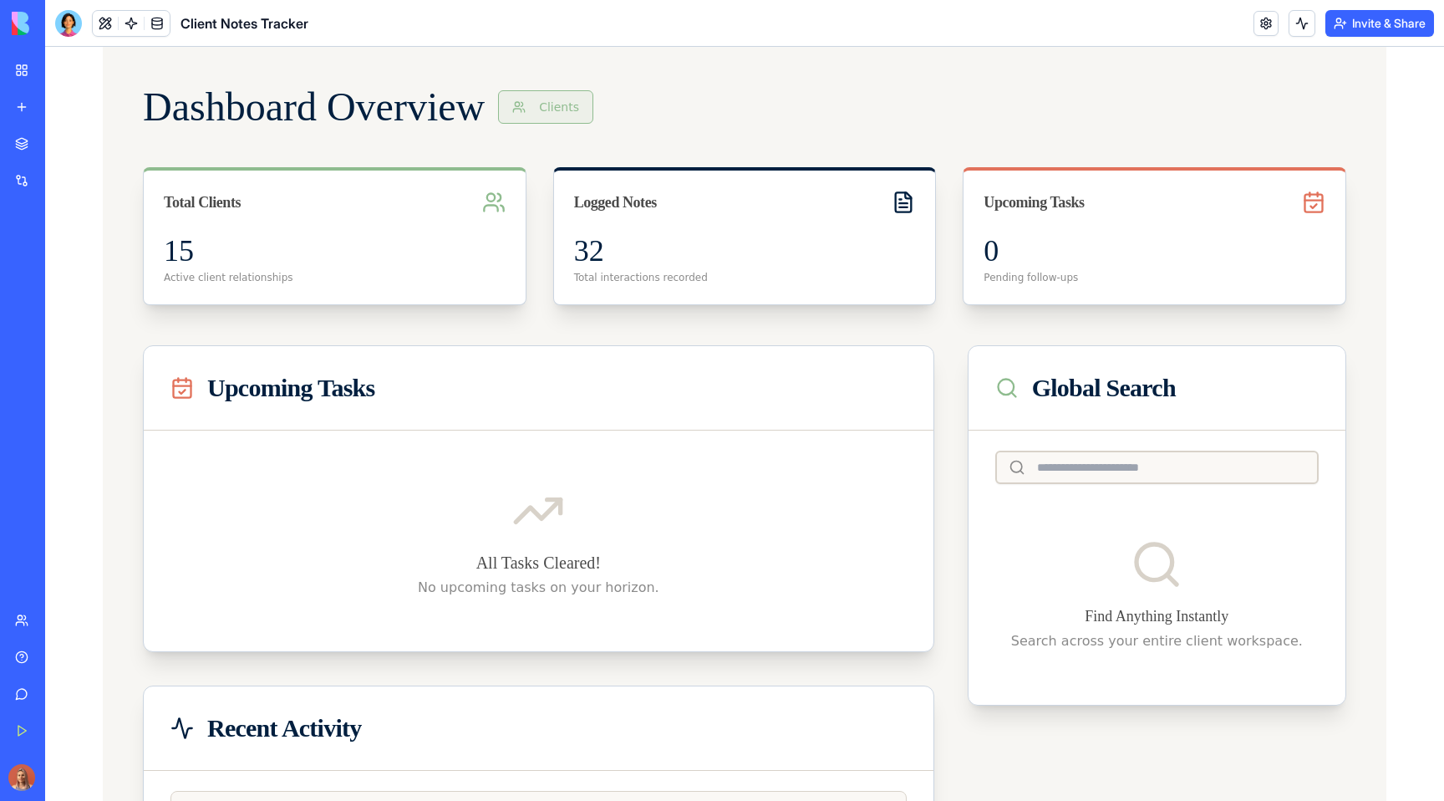
click at [568, 110] on button "Clients" at bounding box center [545, 106] width 95 height 33
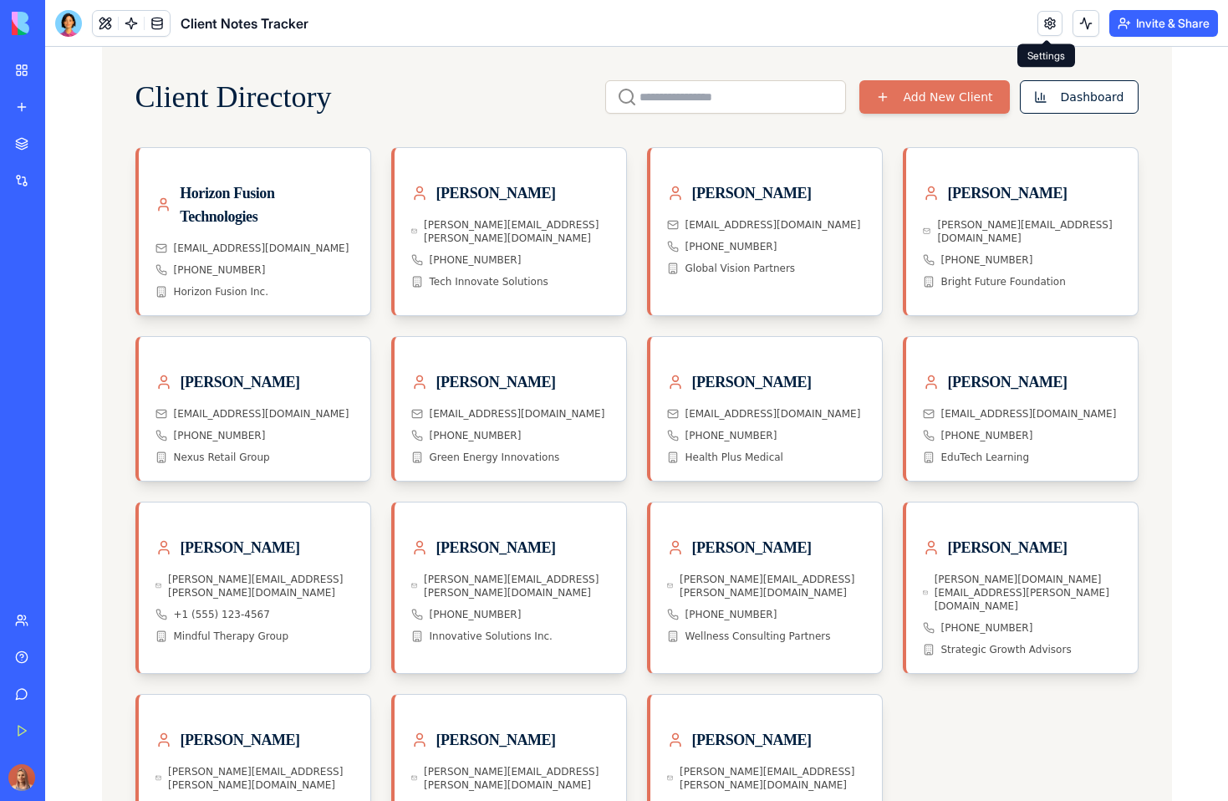
click at [1052, 18] on link at bounding box center [1049, 23] width 25 height 25
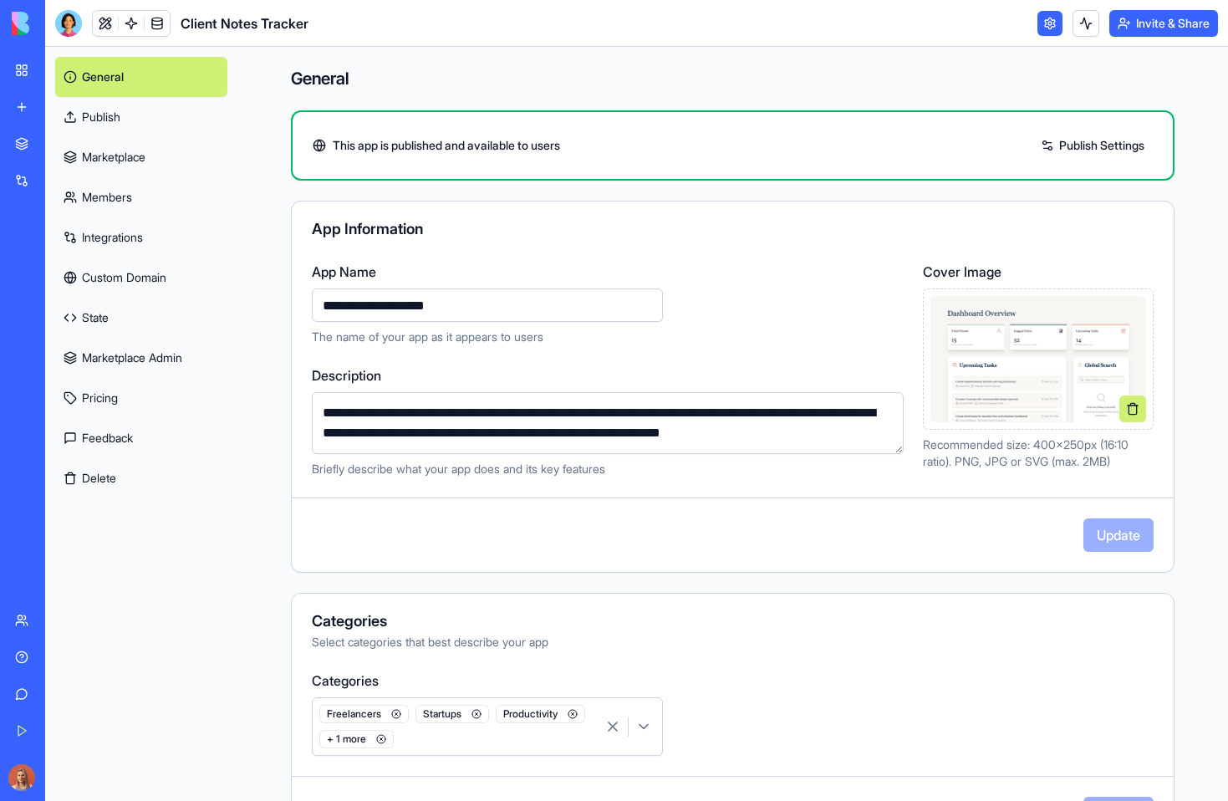
click at [1126, 411] on button at bounding box center [1132, 408] width 27 height 27
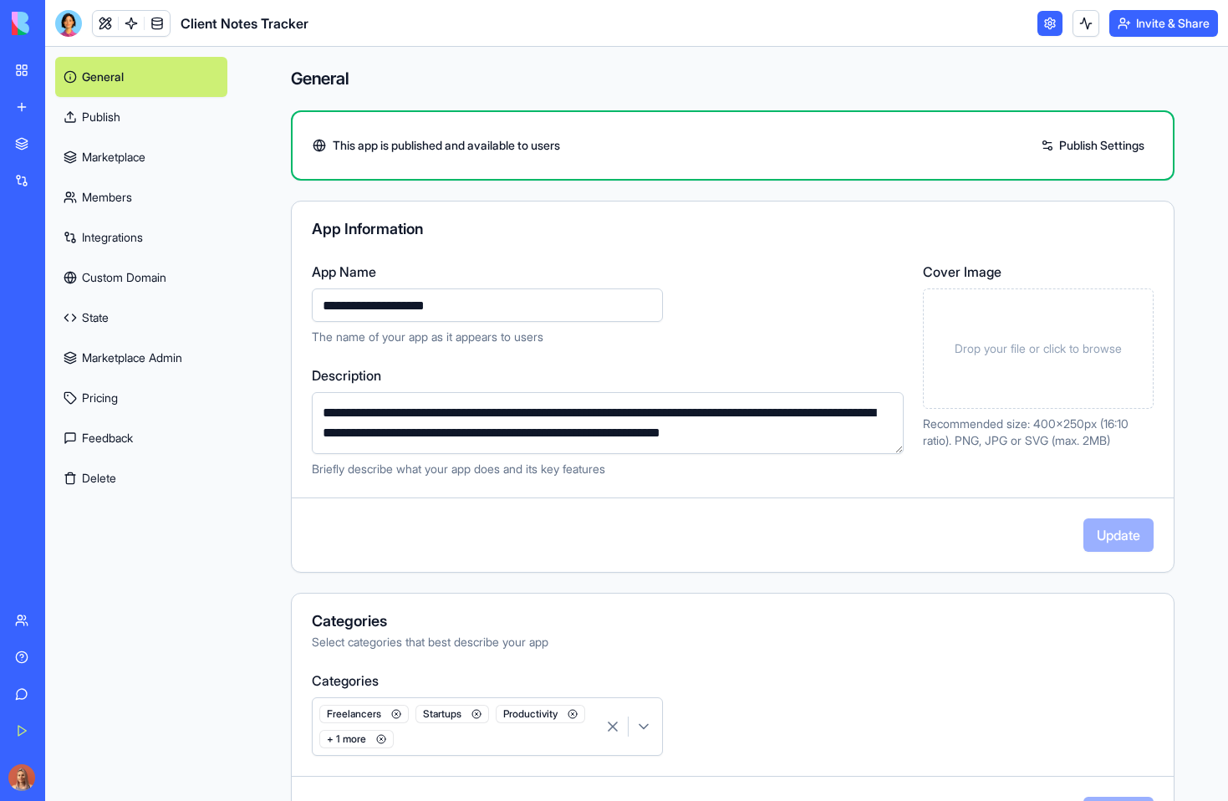
click at [1073, 358] on div "Drop your file or click to browse" at bounding box center [1038, 348] width 231 height 120
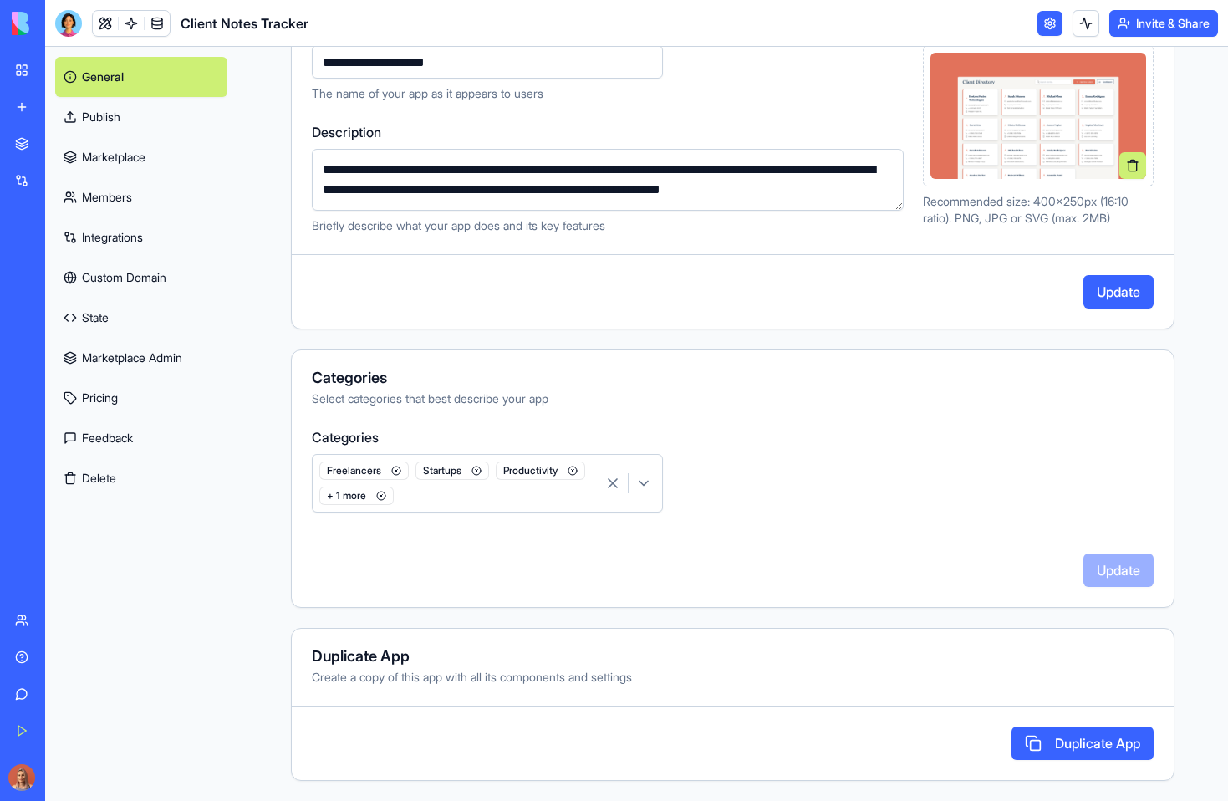
click at [153, 155] on link "Marketplace" at bounding box center [141, 157] width 172 height 40
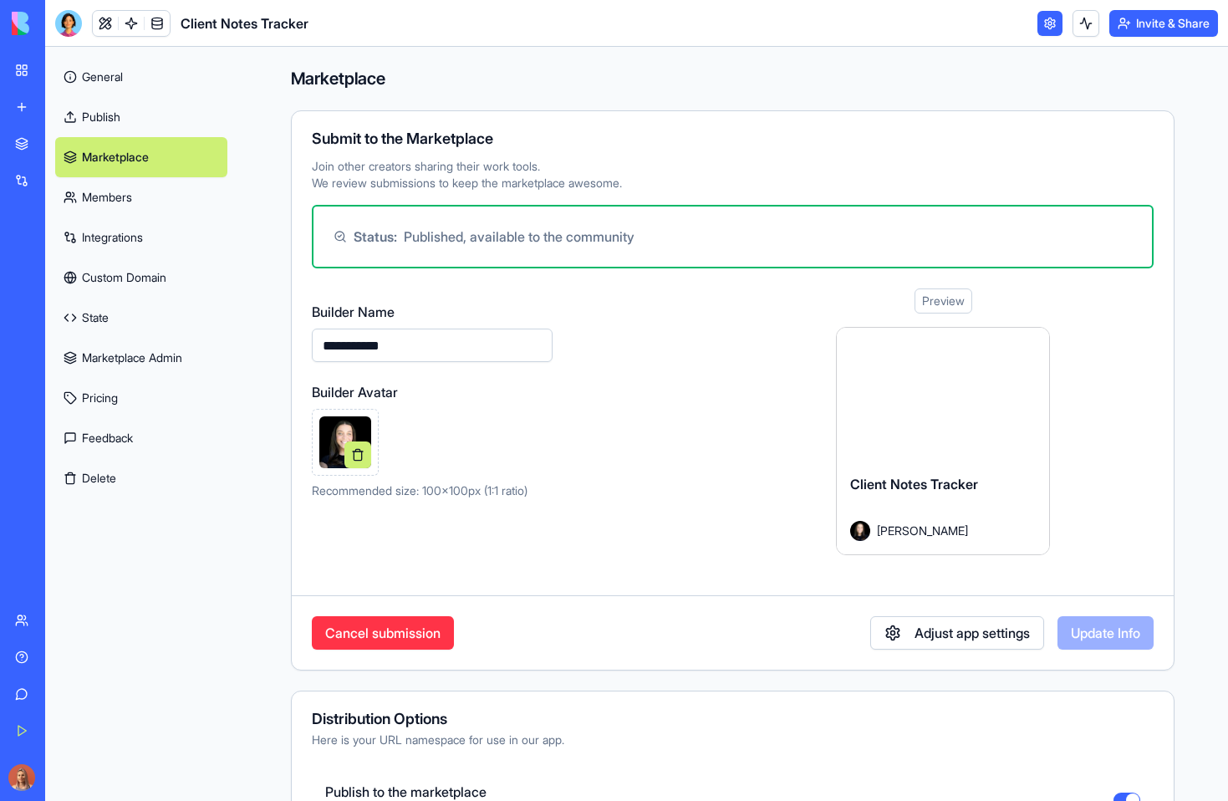
click at [142, 73] on link "General" at bounding box center [141, 77] width 172 height 40
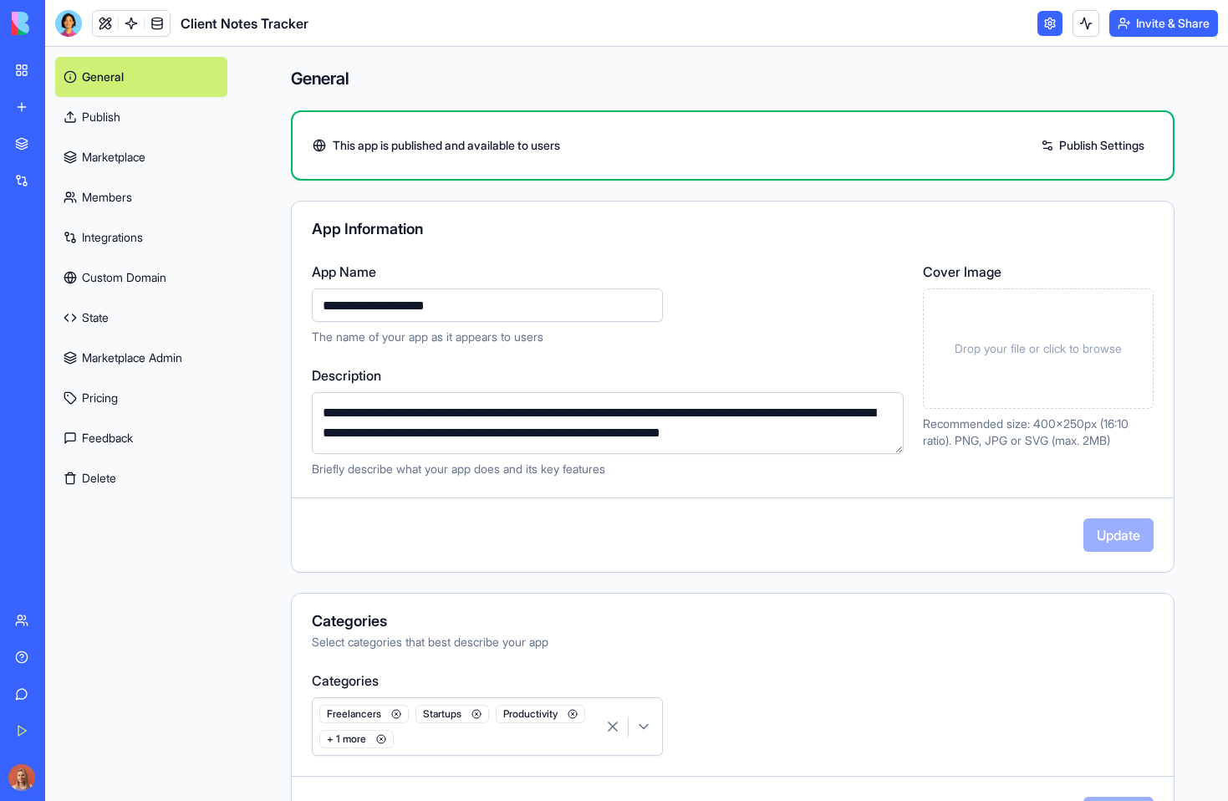
click at [964, 347] on span "Drop your file or click to browse" at bounding box center [1037, 348] width 167 height 17
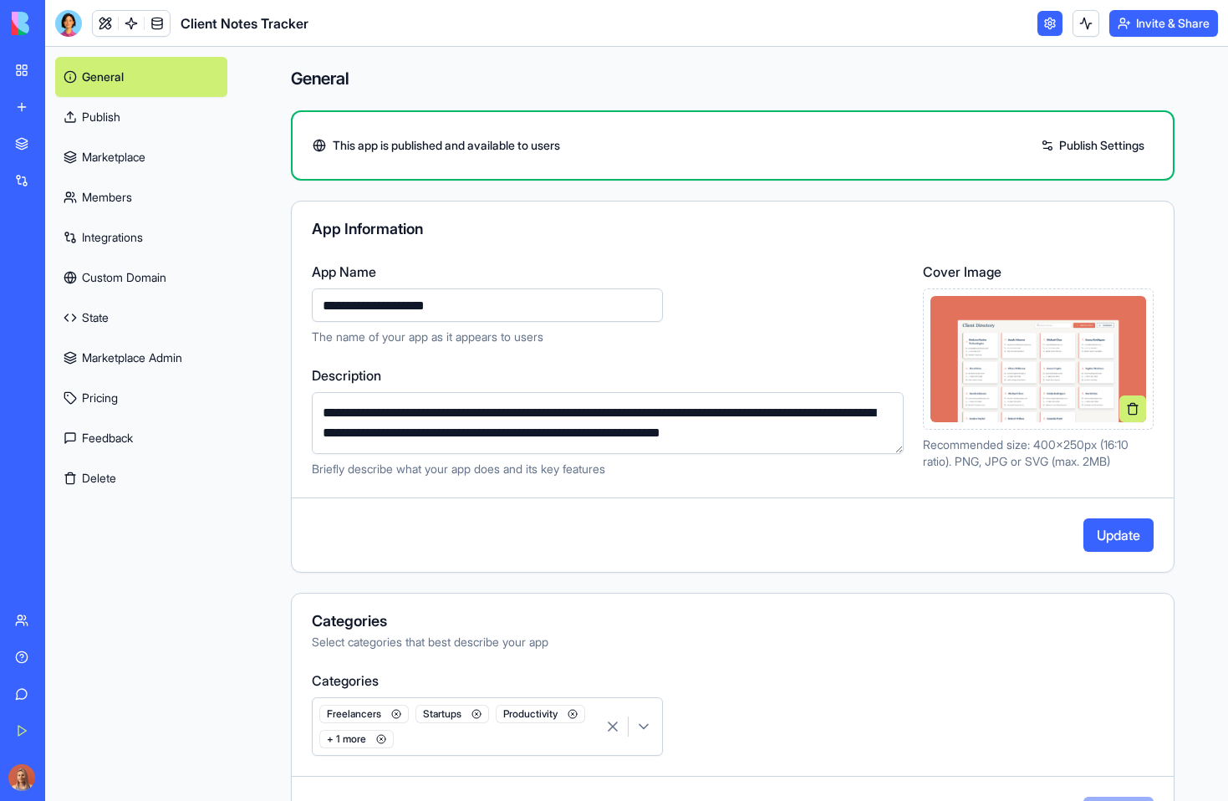
click at [1118, 543] on button "Update" at bounding box center [1118, 534] width 70 height 33
click at [32, 136] on link "Marketplace" at bounding box center [38, 143] width 67 height 33
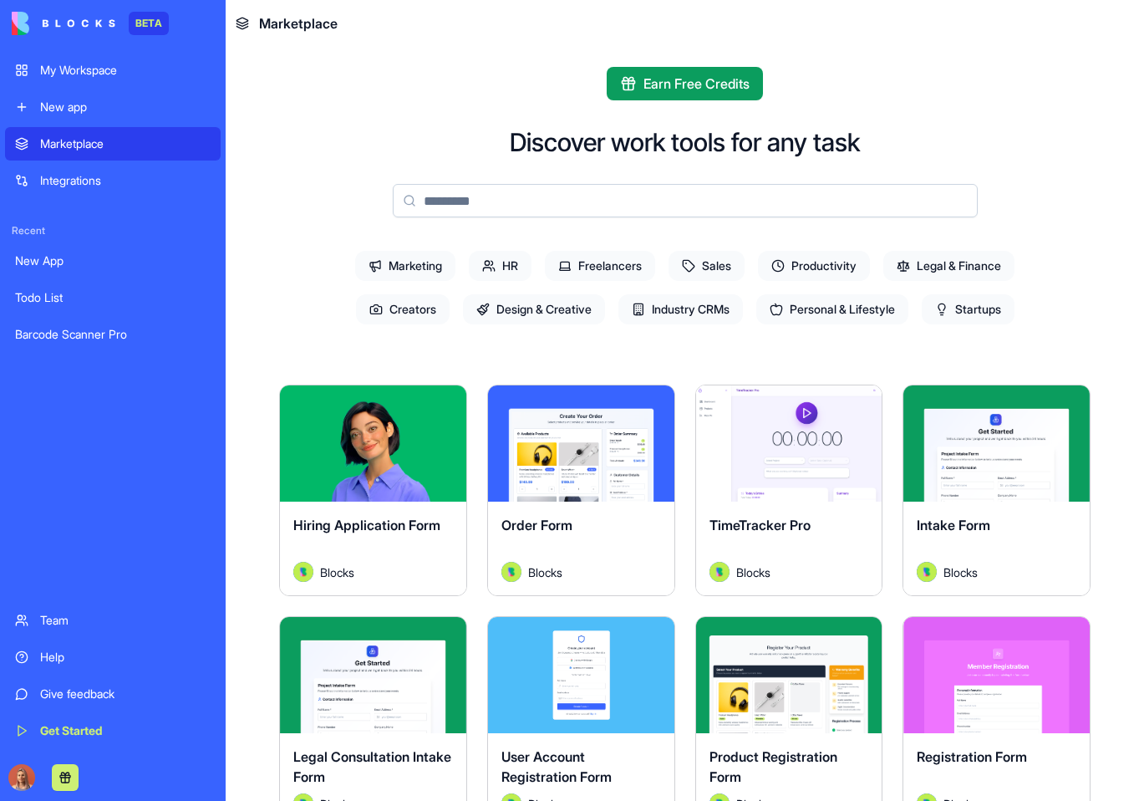
click at [766, 450] on button "Explore" at bounding box center [788, 443] width 125 height 33
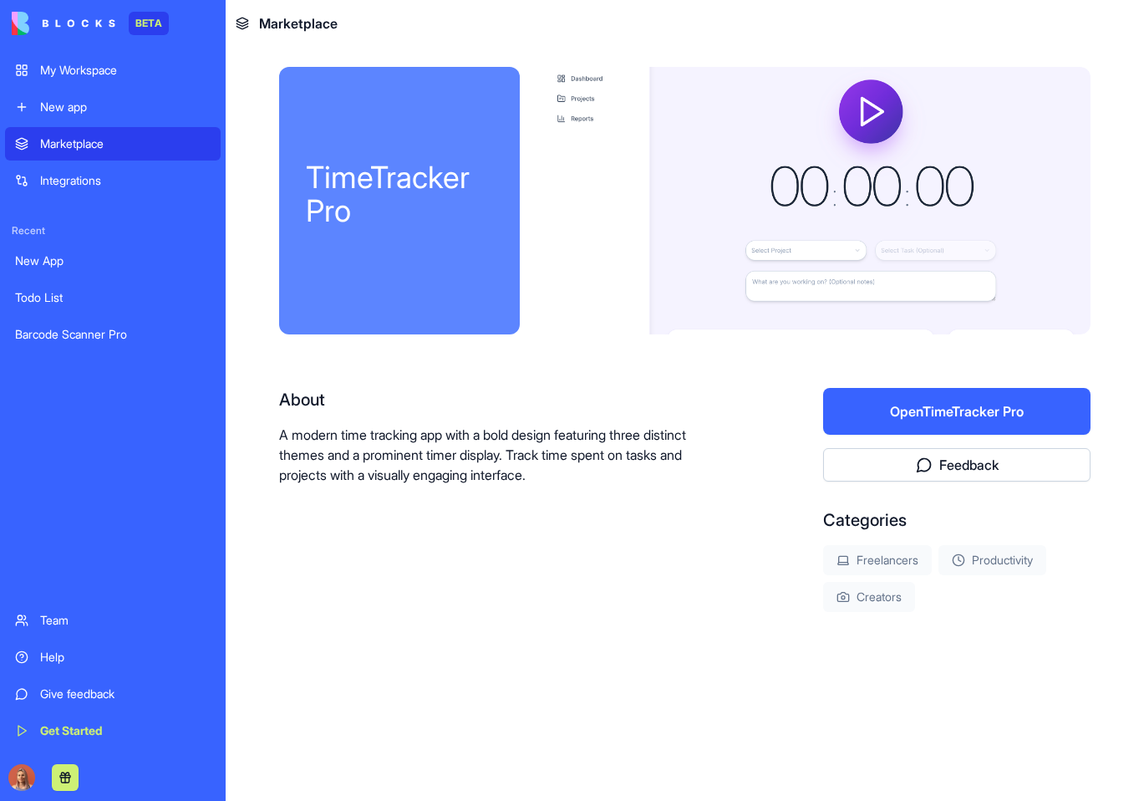
click at [944, 402] on button "Open TimeTracker Pro" at bounding box center [956, 411] width 267 height 47
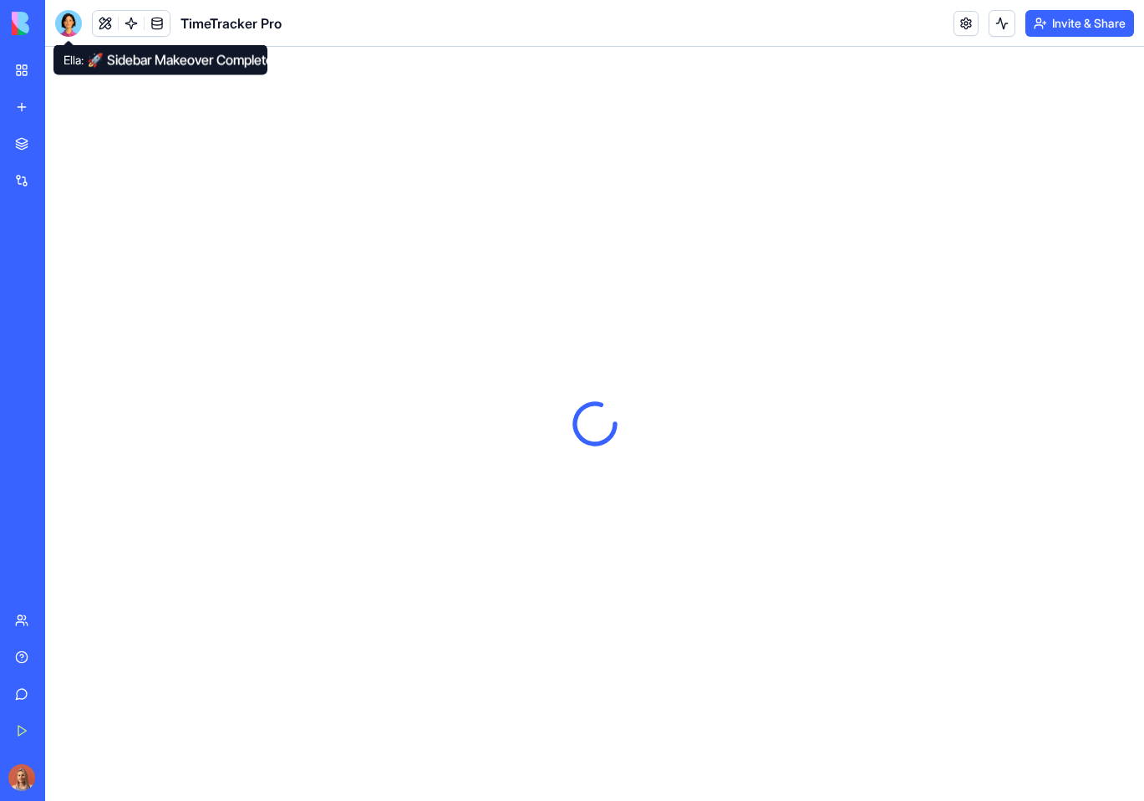
click at [67, 18] on div at bounding box center [68, 23] width 27 height 27
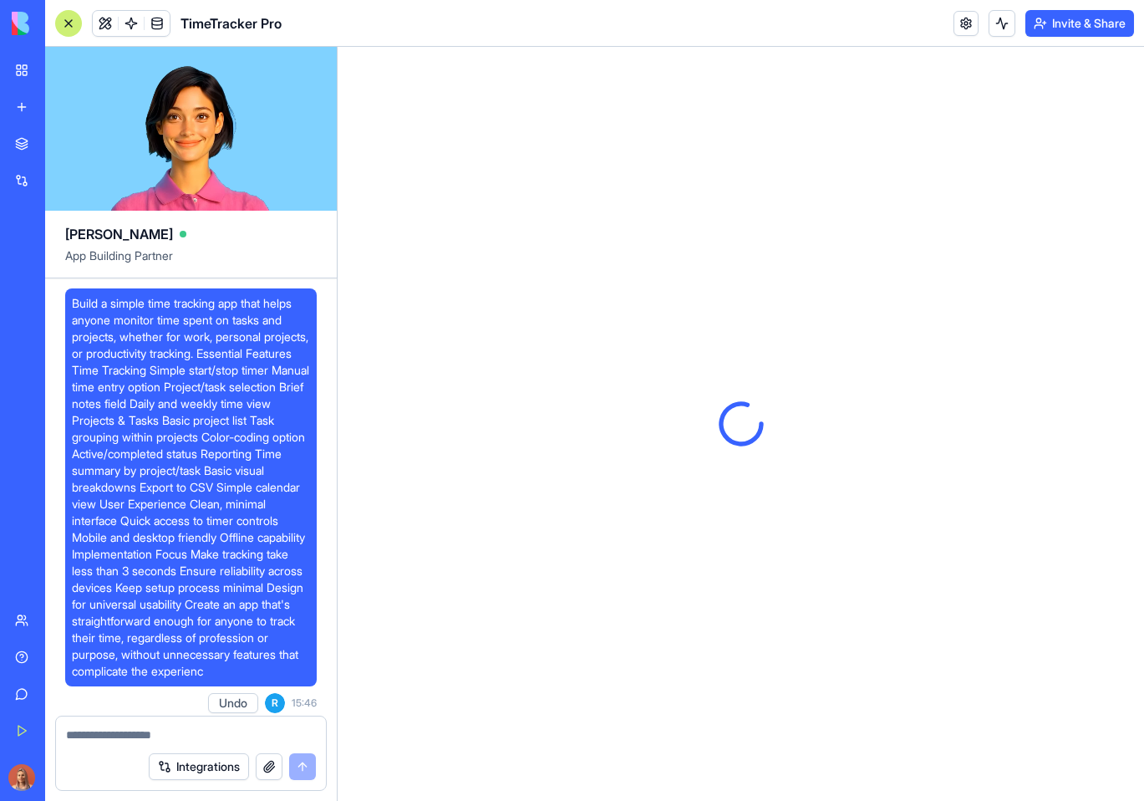
click at [262, 426] on span "Build a simple time tracking app that helps anyone monitor time spent on tasks …" at bounding box center [191, 487] width 238 height 384
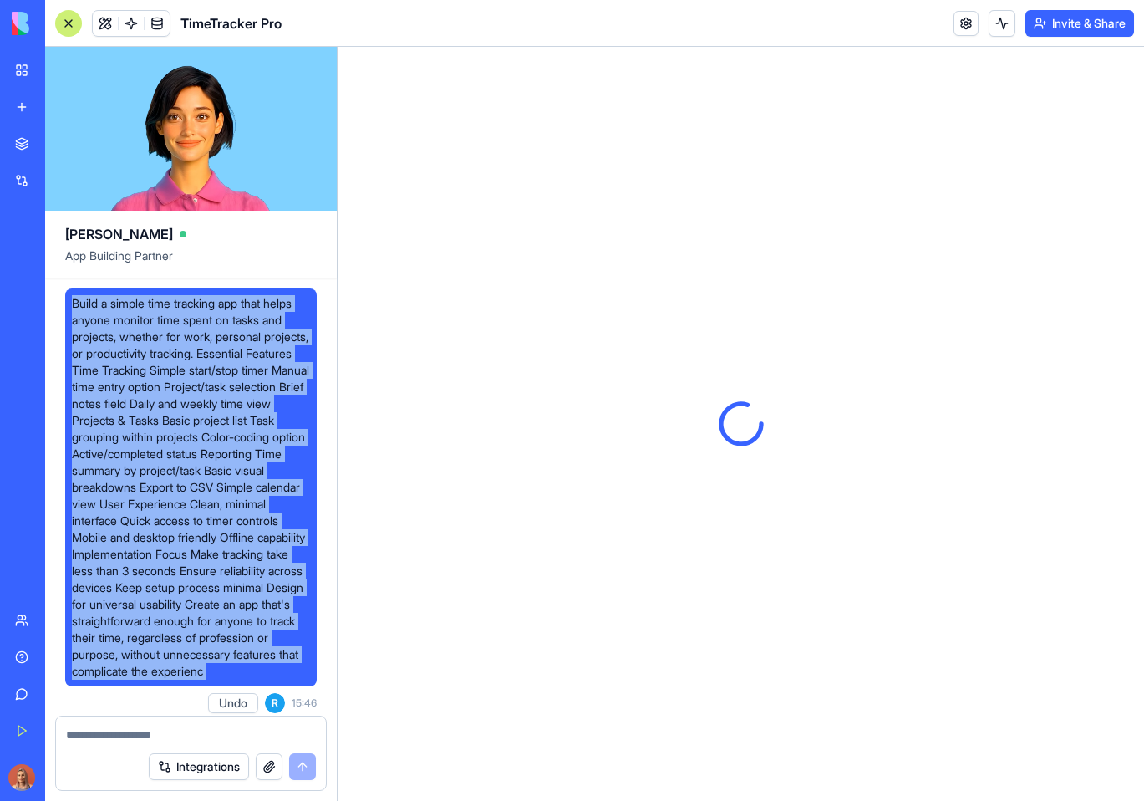
click at [262, 426] on span "Build a simple time tracking app that helps anyone monitor time spent on tasks …" at bounding box center [191, 487] width 238 height 384
copy span "Build a simple time tracking app that helps anyone monitor time spent on tasks …"
click at [62, 113] on div "New app" at bounding box center [51, 107] width 22 height 17
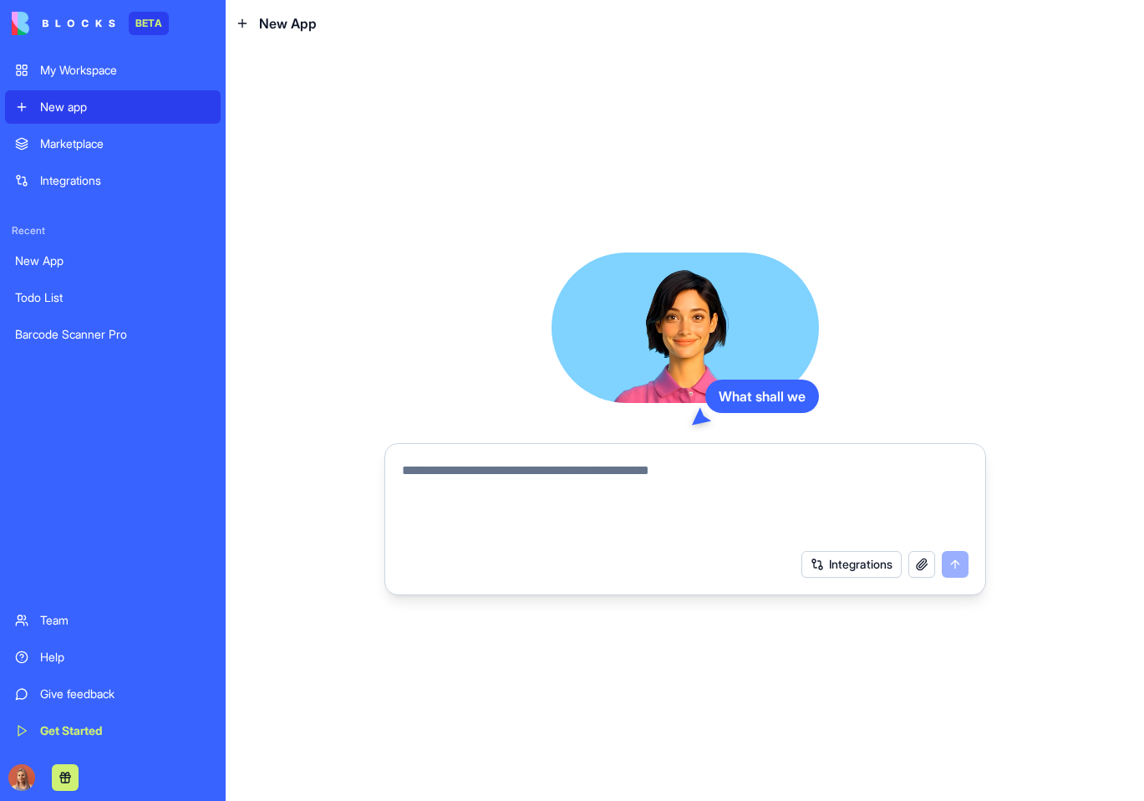
click at [477, 522] on textarea at bounding box center [685, 500] width 567 height 80
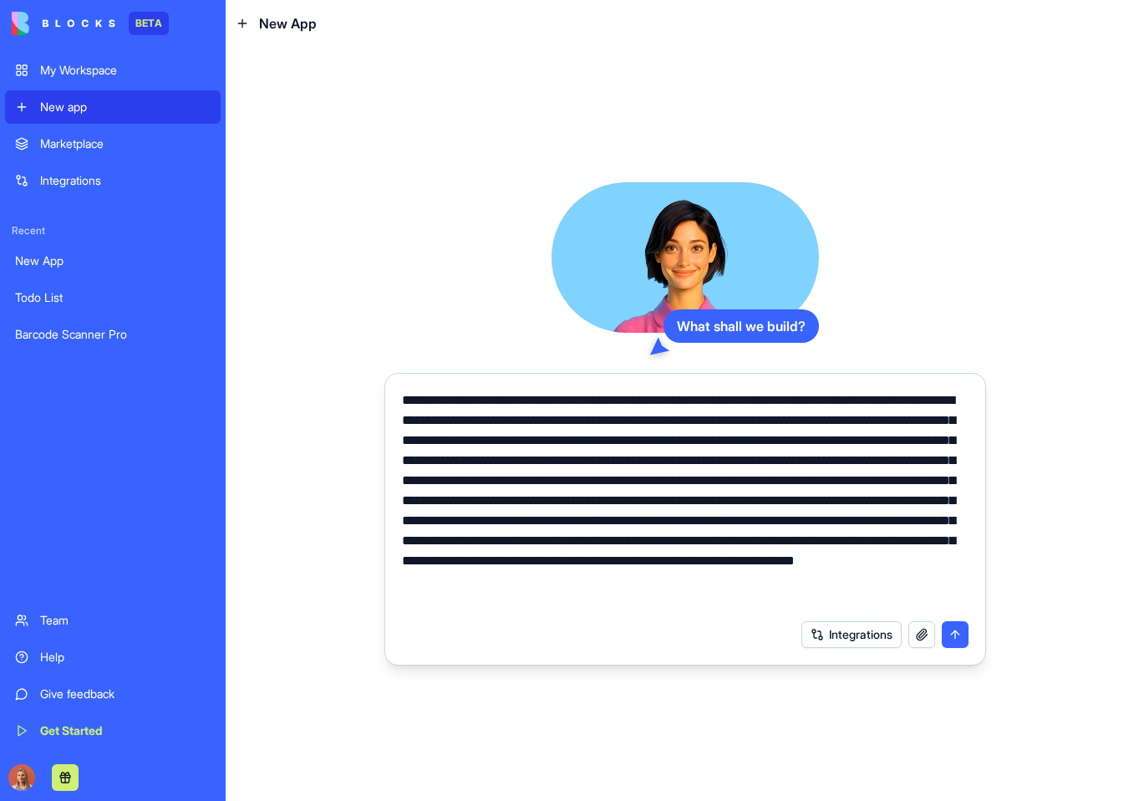
type textarea "**********"
click at [963, 640] on button "submit" at bounding box center [955, 634] width 27 height 27
click at [950, 642] on button "submit" at bounding box center [955, 634] width 27 height 27
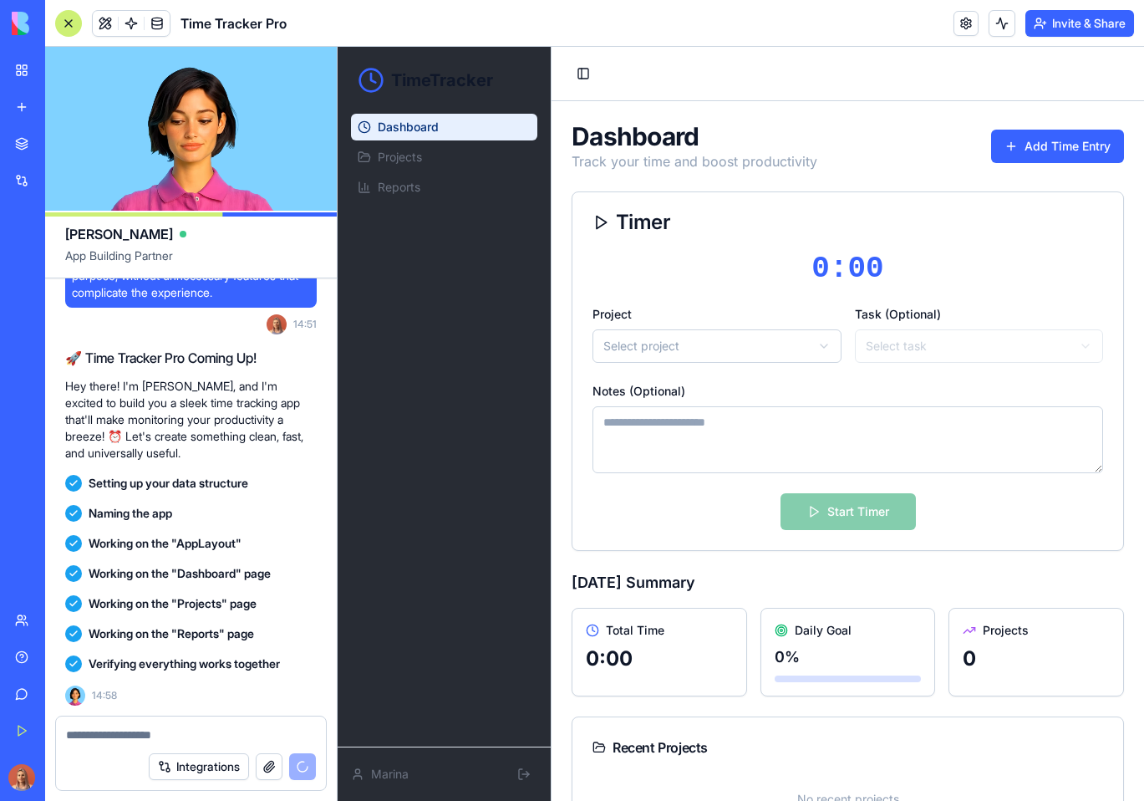
scroll to position [689, 0]
